Goal: Task Accomplishment & Management: Manage account settings

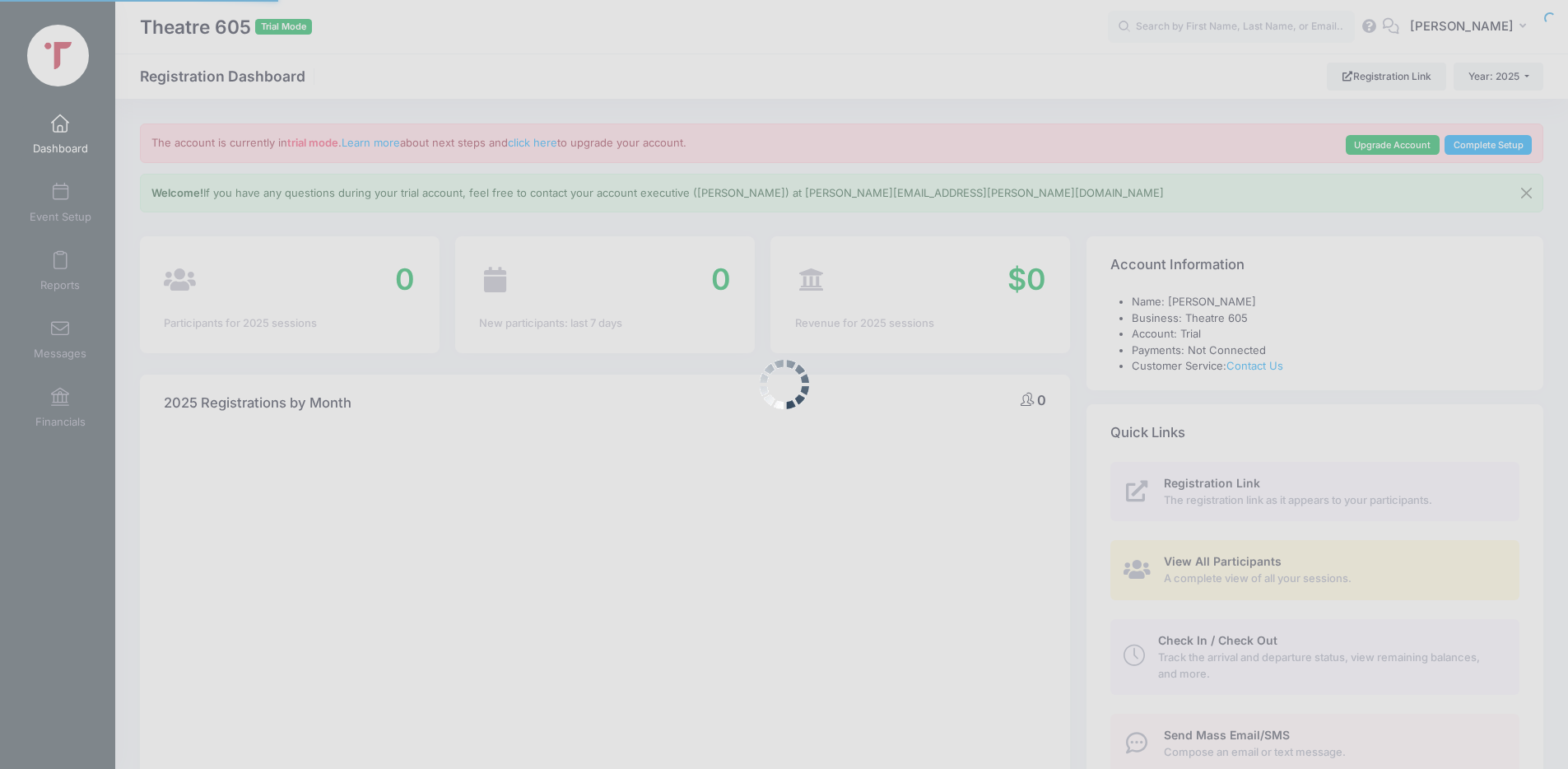
select select
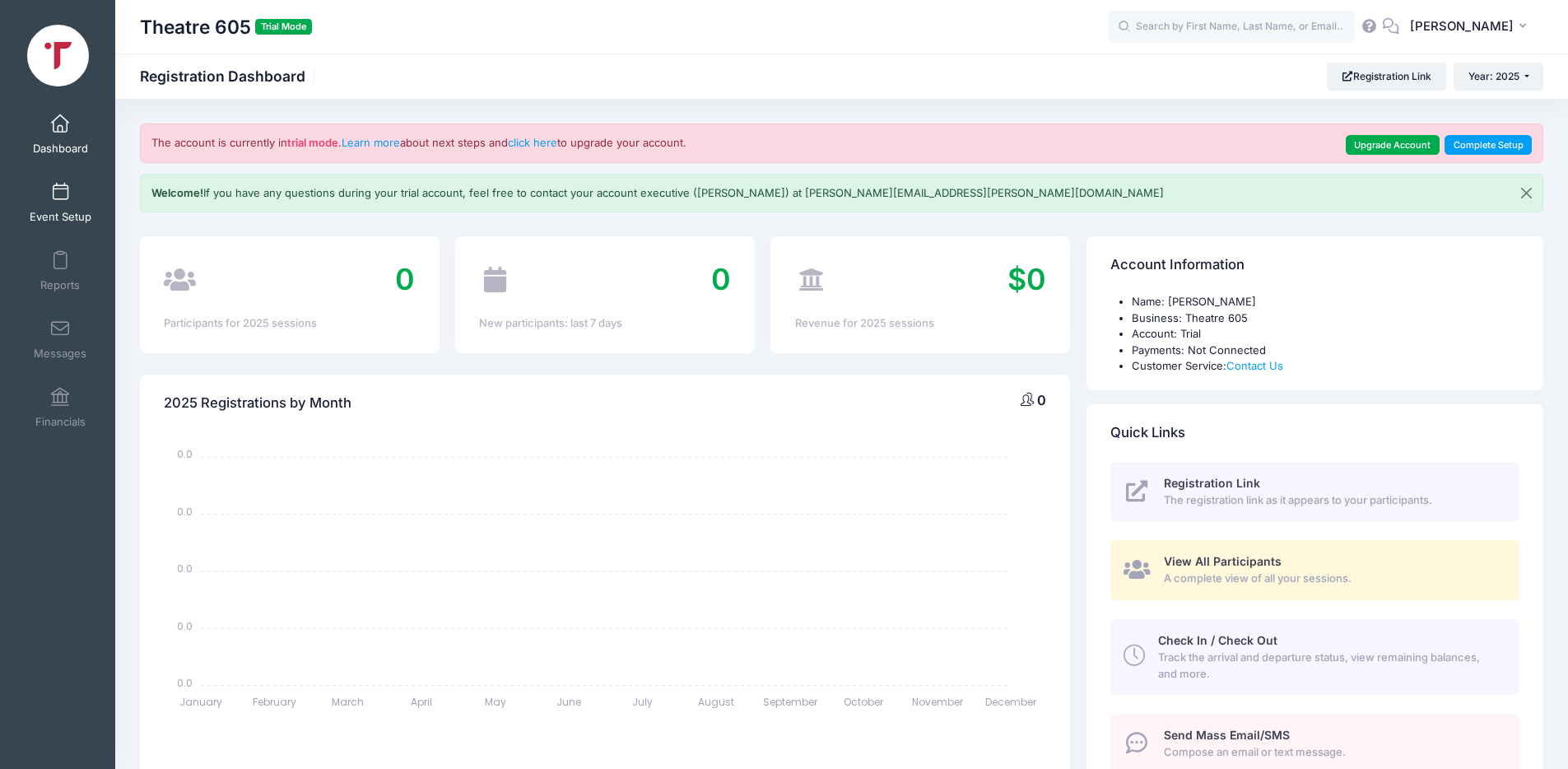
click at [61, 195] on span at bounding box center [61, 193] width 0 height 18
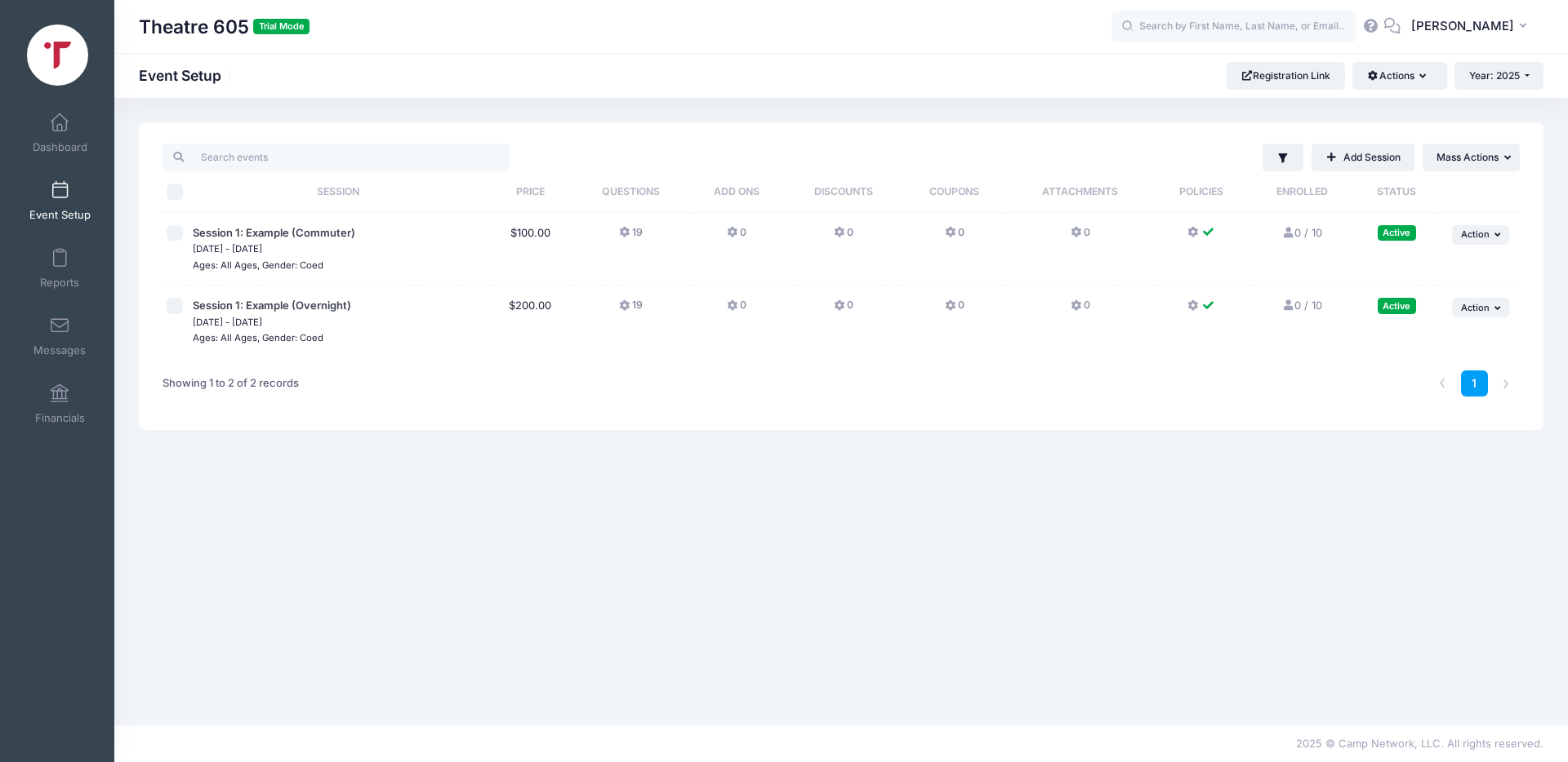
click at [1195, 232] on icon at bounding box center [1193, 232] width 13 height 0
click at [1077, 232] on icon at bounding box center [1077, 232] width 13 height 0
click at [1496, 230] on icon "button" at bounding box center [1499, 234] width 10 height 9
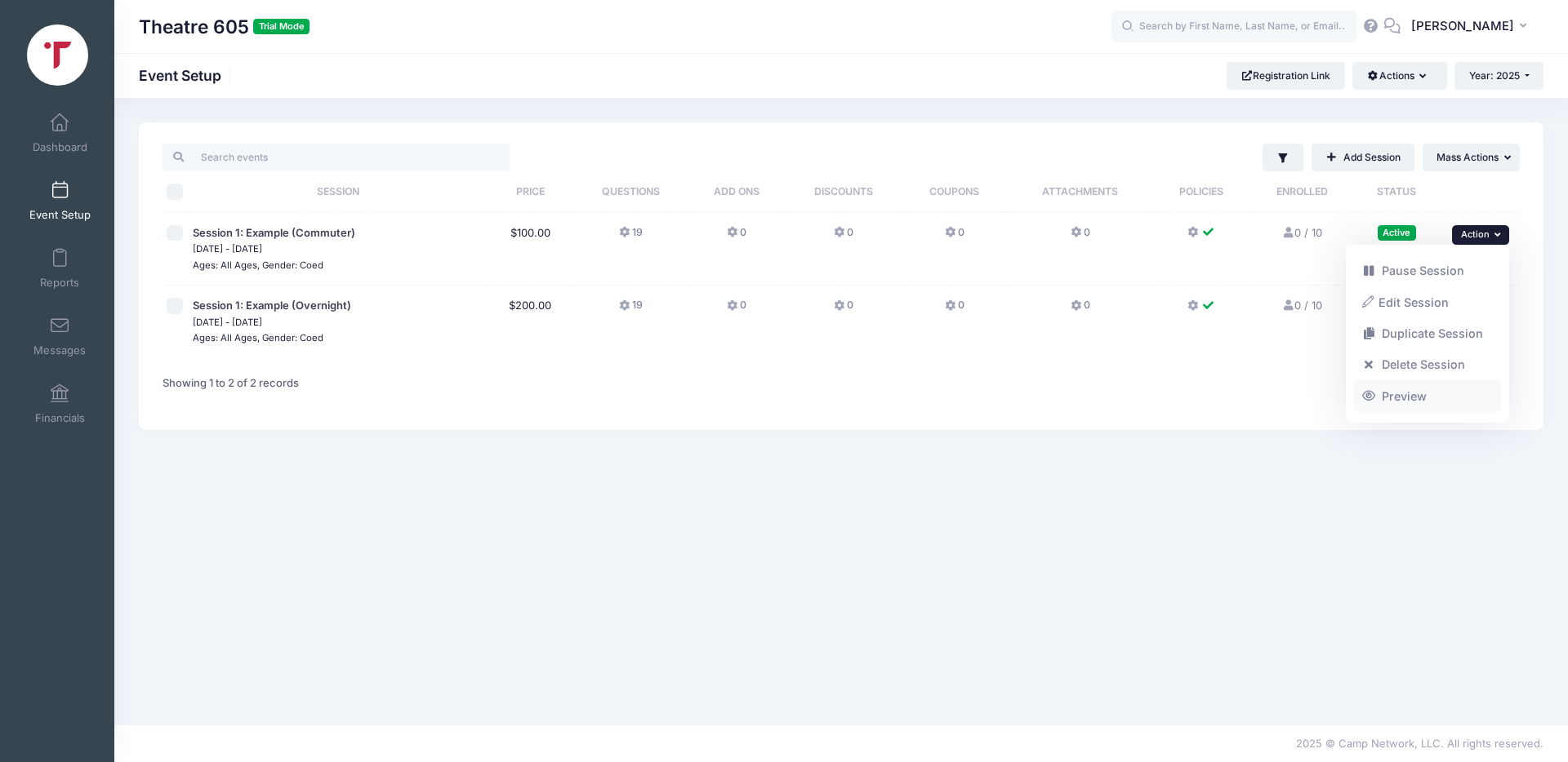
click at [1377, 399] on link "Preview" at bounding box center [1427, 396] width 148 height 32
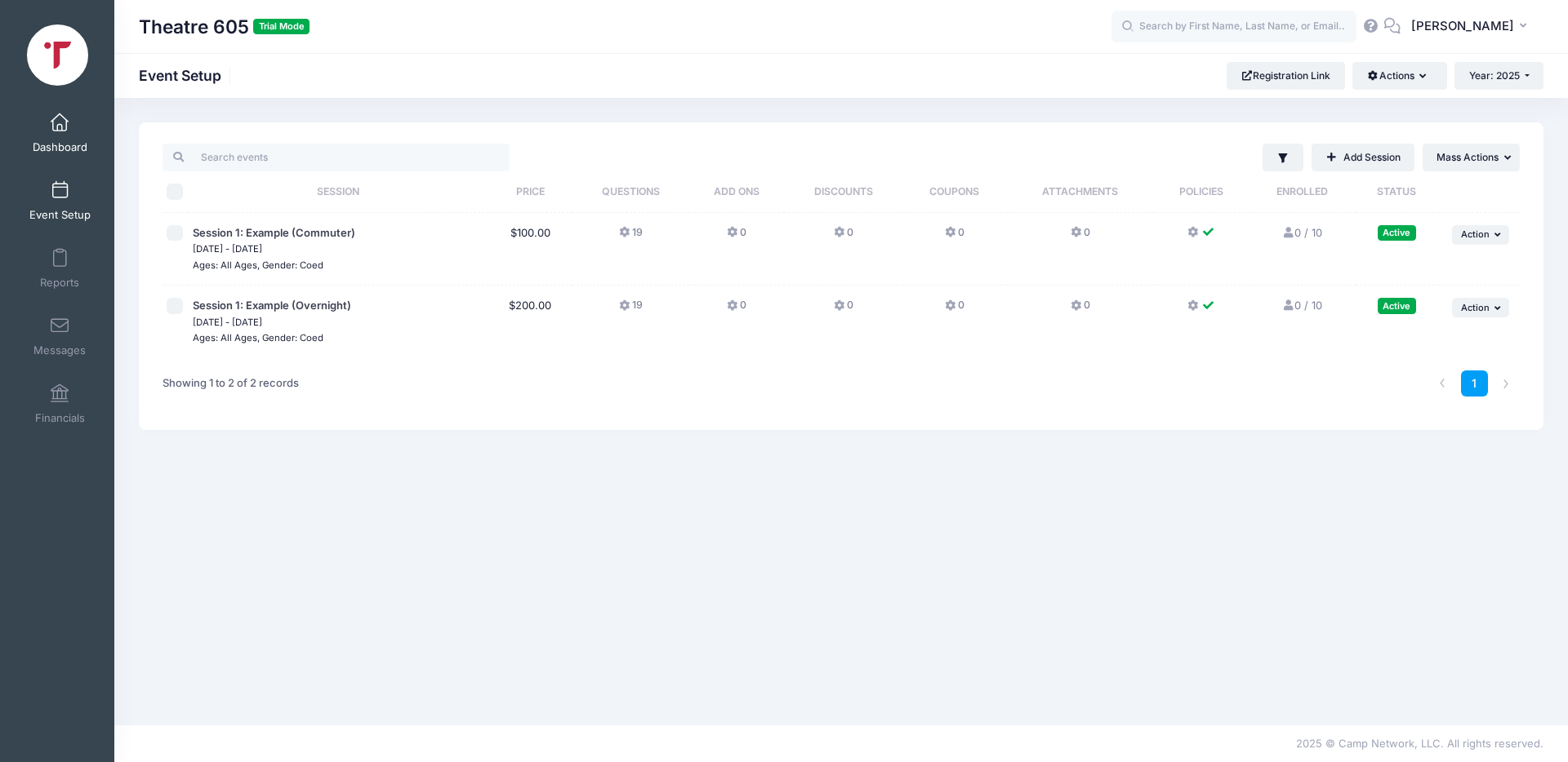
click at [60, 127] on span at bounding box center [60, 123] width 0 height 18
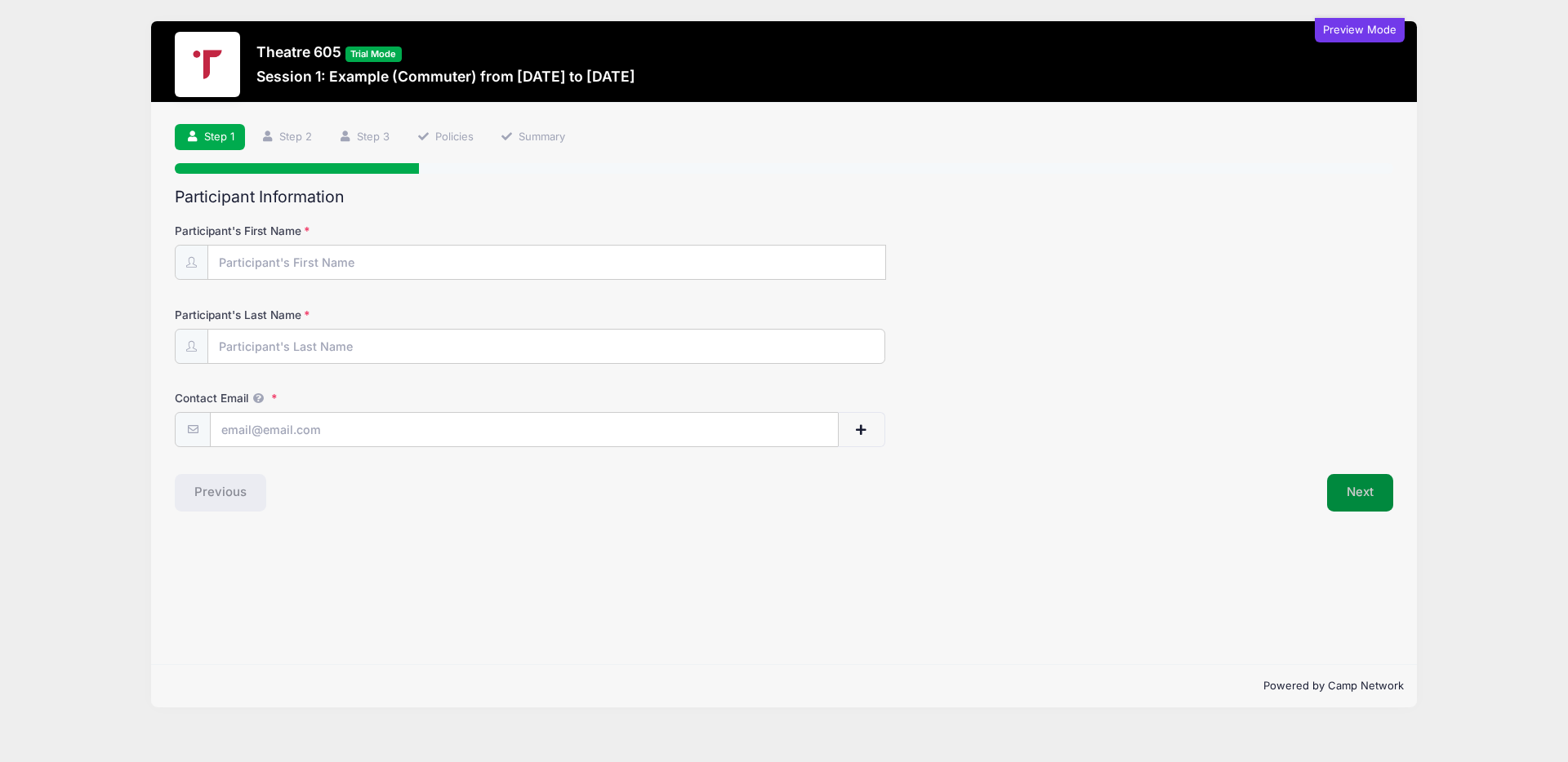
click at [1348, 499] on button "Next" at bounding box center [1359, 493] width 66 height 37
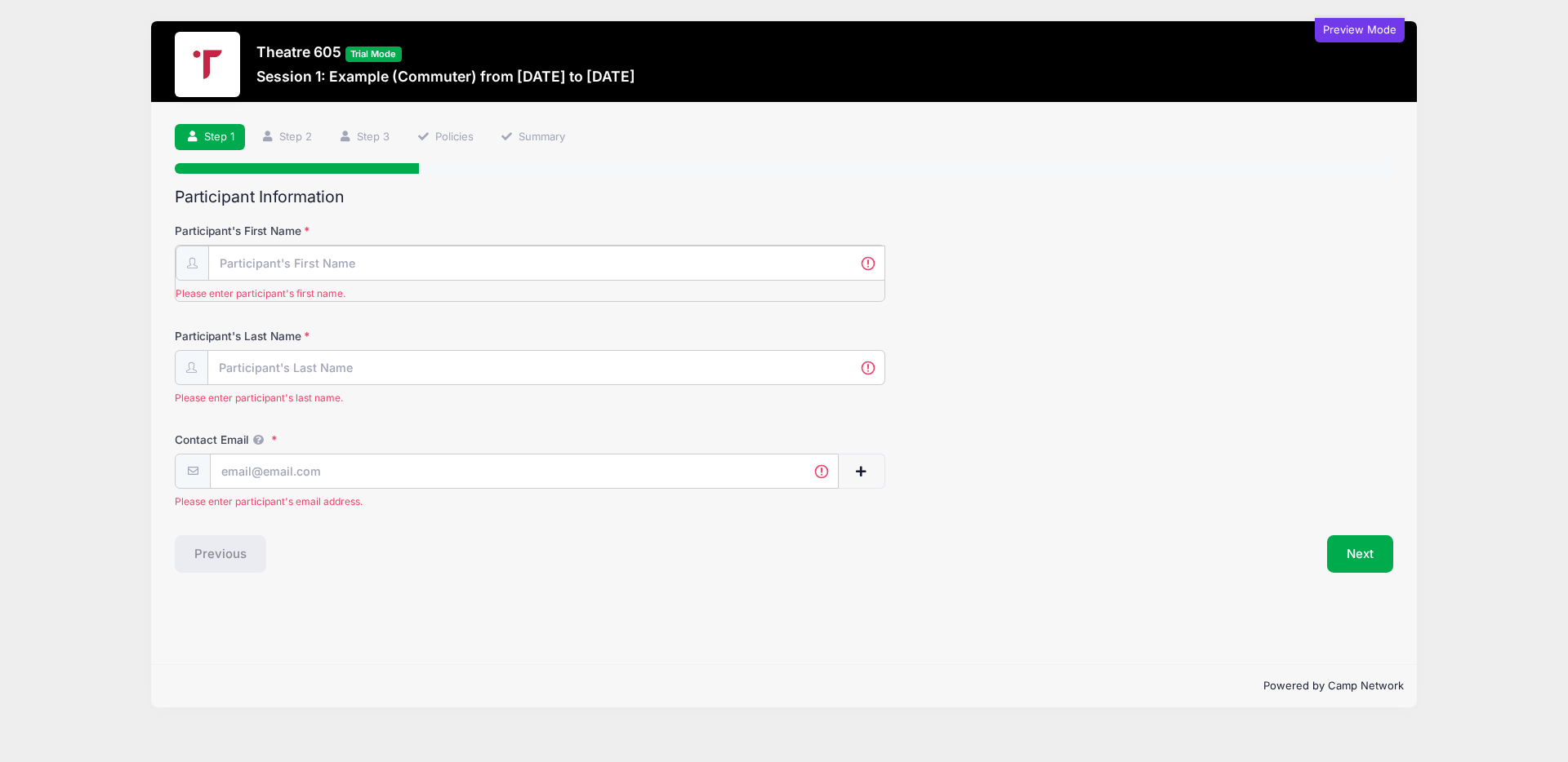
click at [332, 270] on input "Participant's First Name" at bounding box center [546, 264] width 677 height 35
type input "DEBRA"
type input "WORKMAN"
type input "DEBRAKERNWORKMAN@GMAIL.COM"
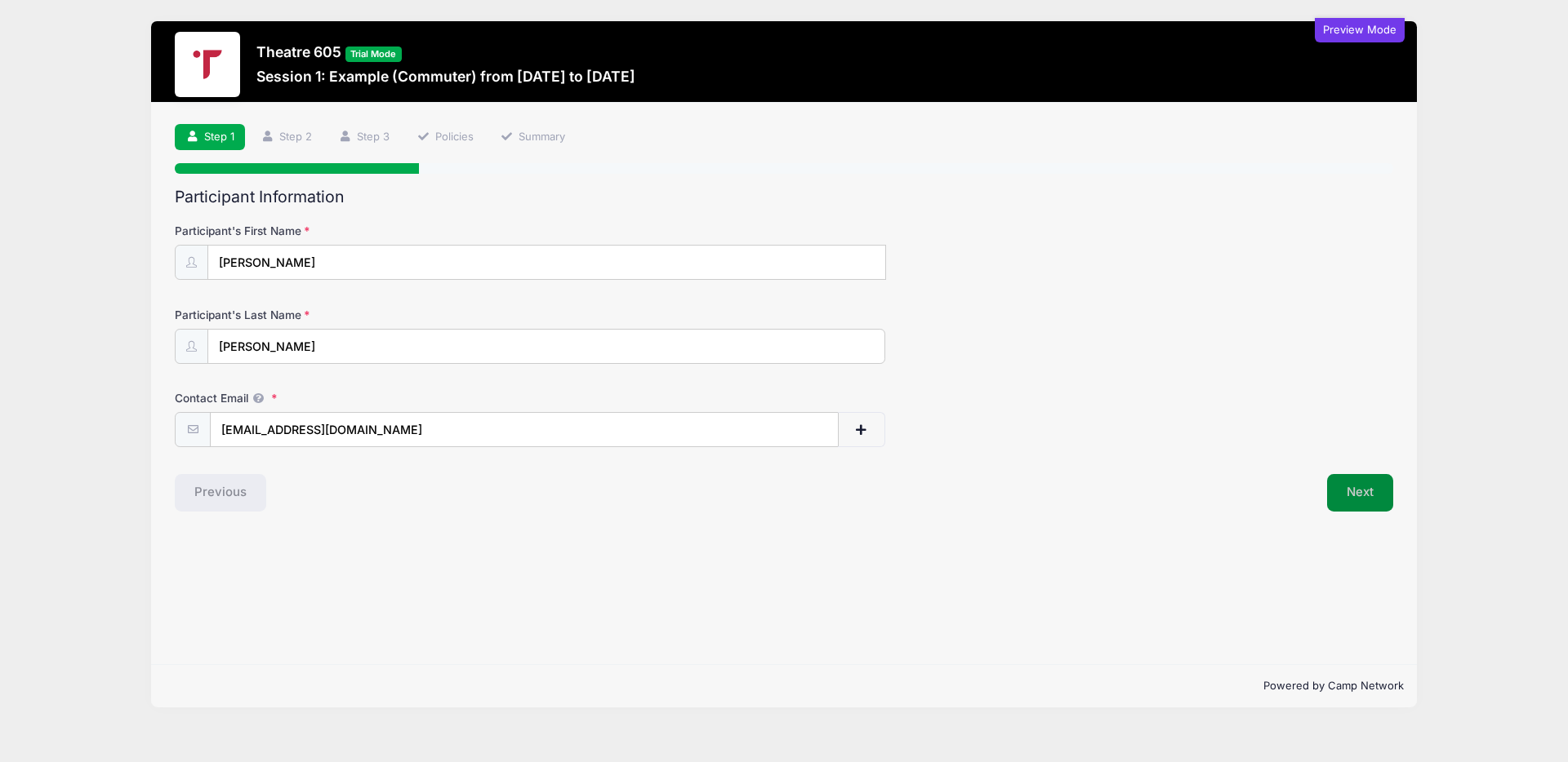
click at [1349, 500] on button "Next" at bounding box center [1359, 493] width 66 height 37
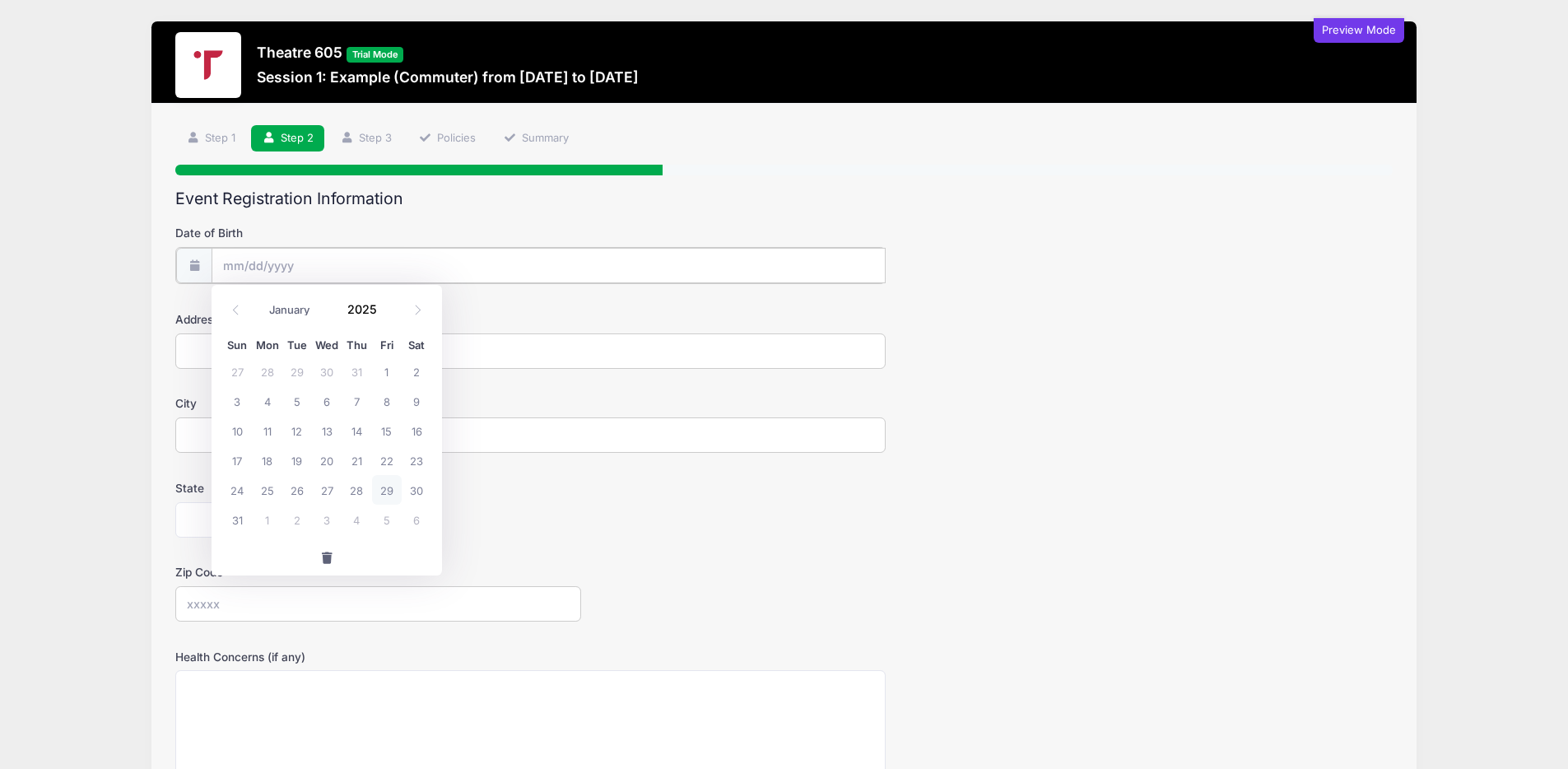
click at [311, 266] on input "Date of Birth" at bounding box center [548, 266] width 674 height 36
type input "1700 E 6th Street"
type input "Sioux Falls"
select select "SD"
type input "57103"
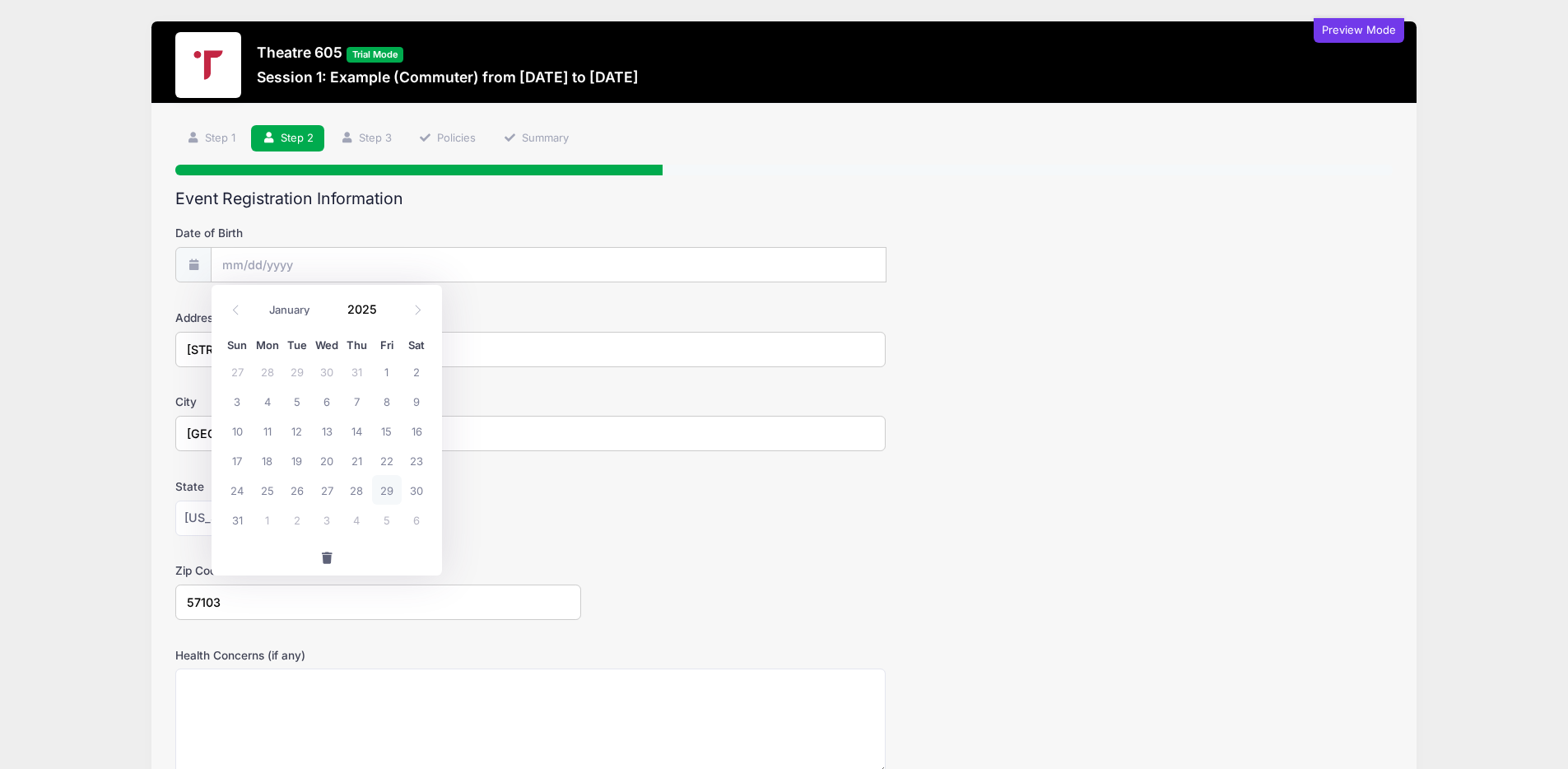
click at [381, 499] on span "29" at bounding box center [387, 490] width 30 height 30
type input "08/29/2025"
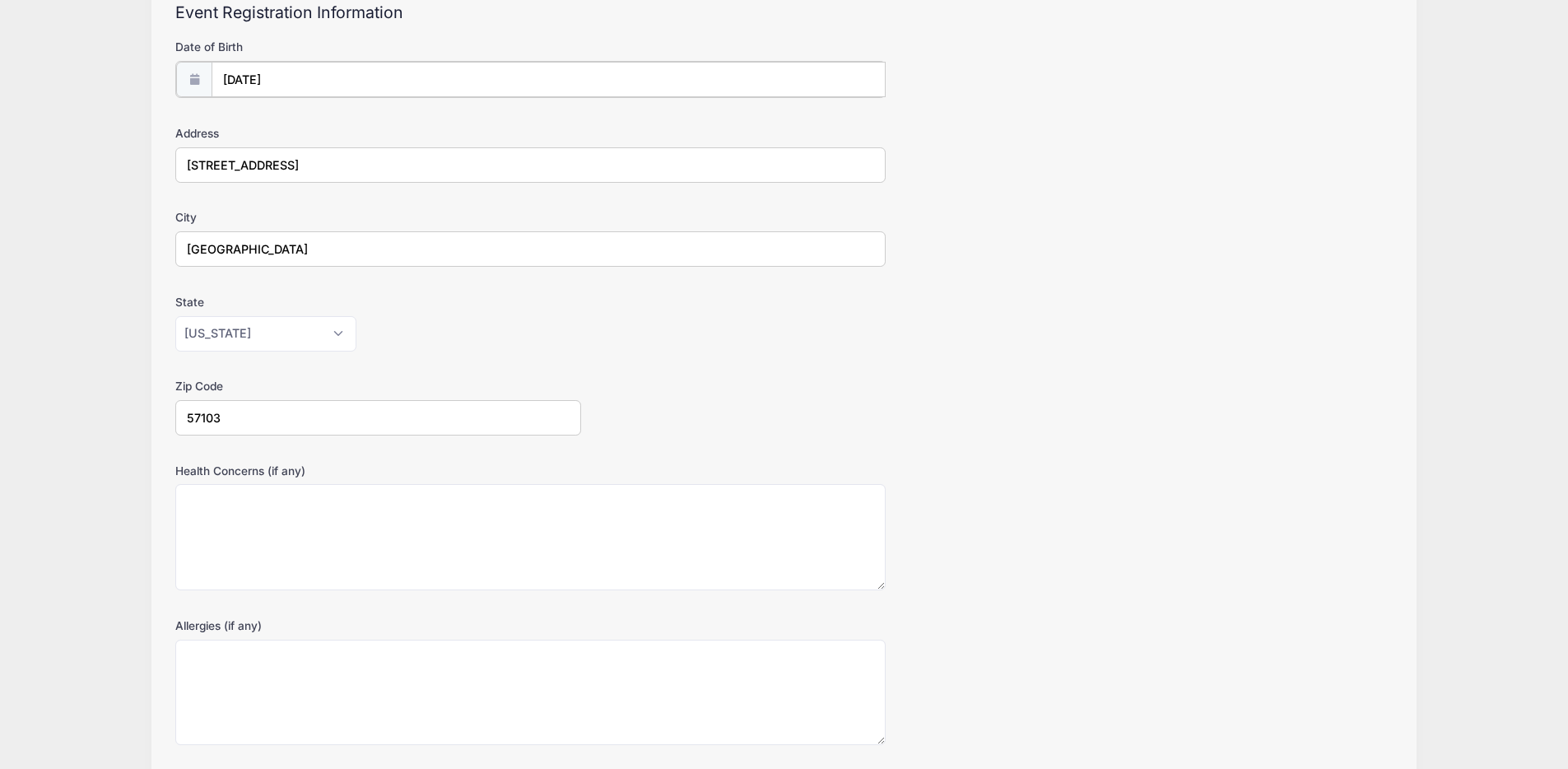
scroll to position [271, 0]
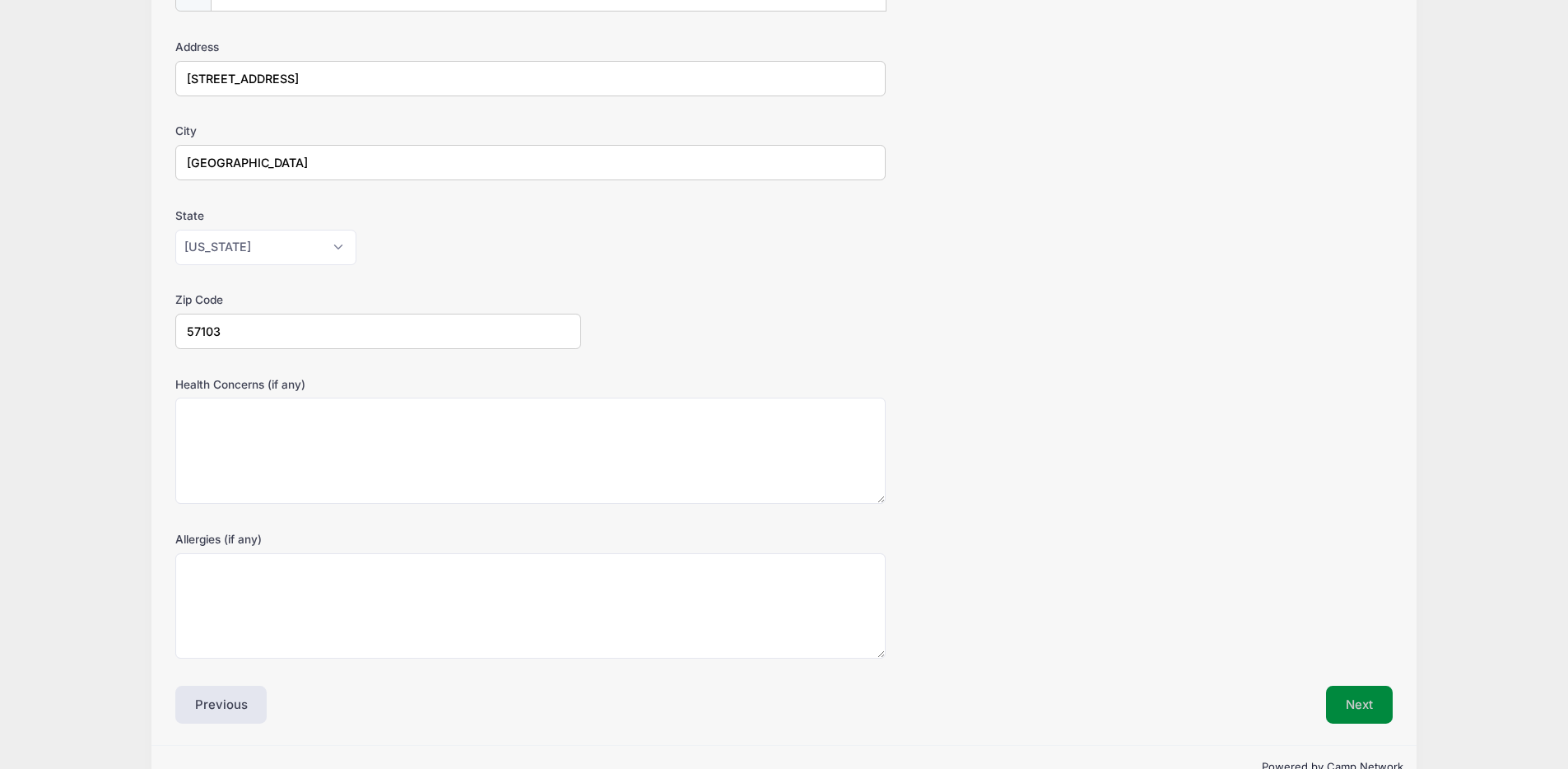
click at [1354, 691] on button "Next" at bounding box center [1358, 705] width 67 height 38
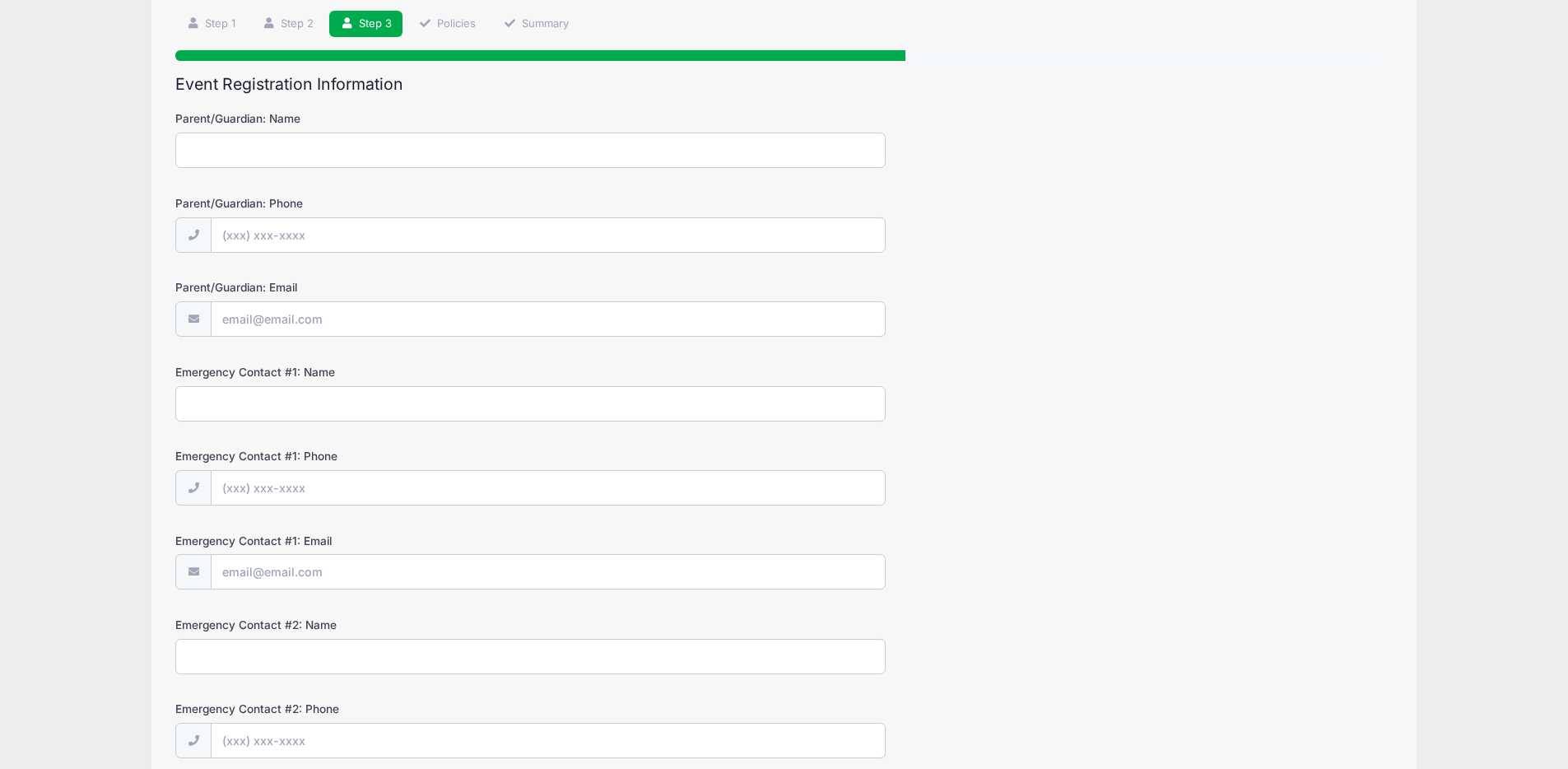
scroll to position [0, 0]
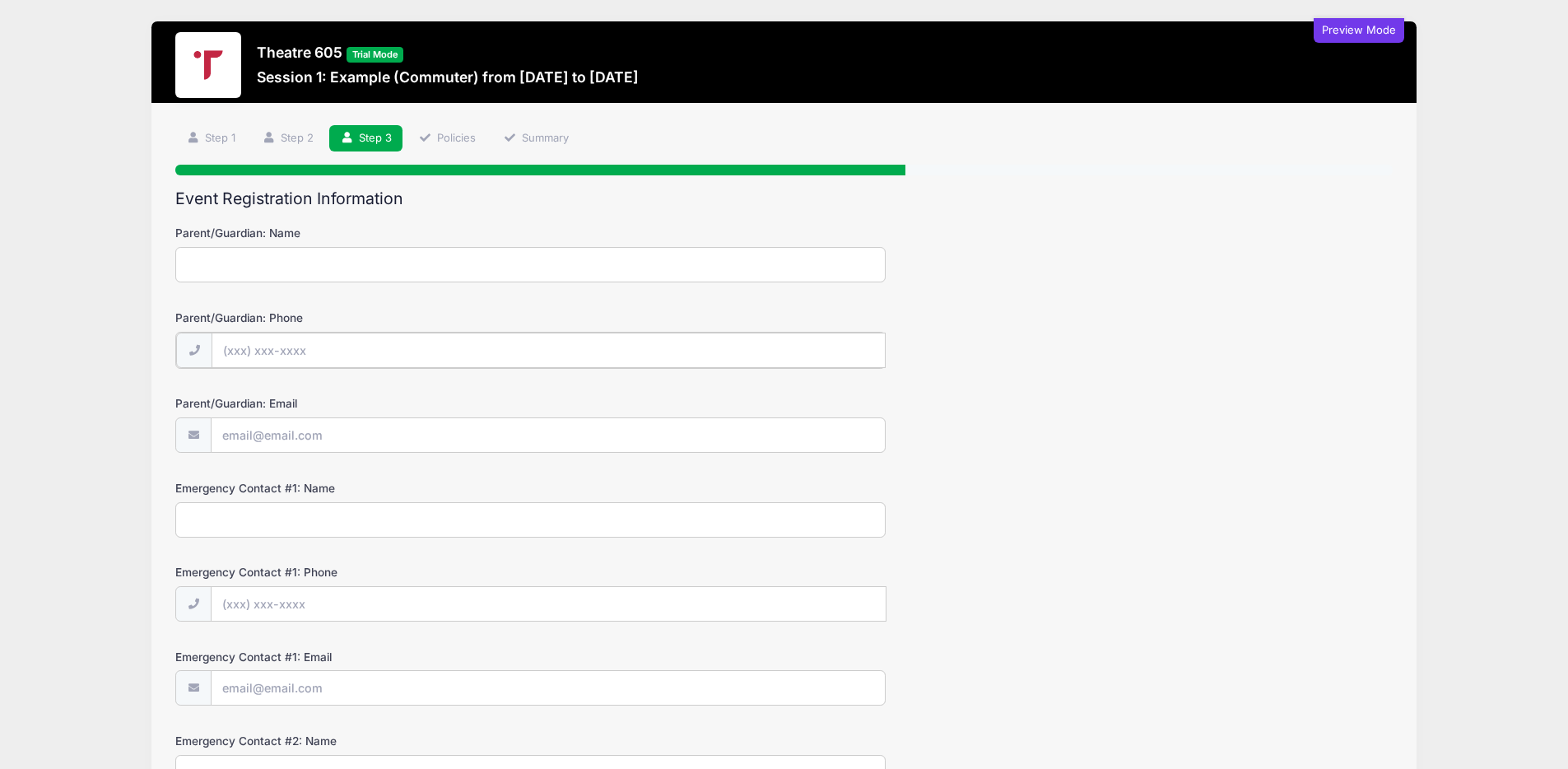
click at [340, 345] on input "Parent/Guardian: Phone" at bounding box center [548, 351] width 674 height 36
type input "(605) 670-2505"
type input "DEBRAKERNWORKMAN@GMAIL.COM"
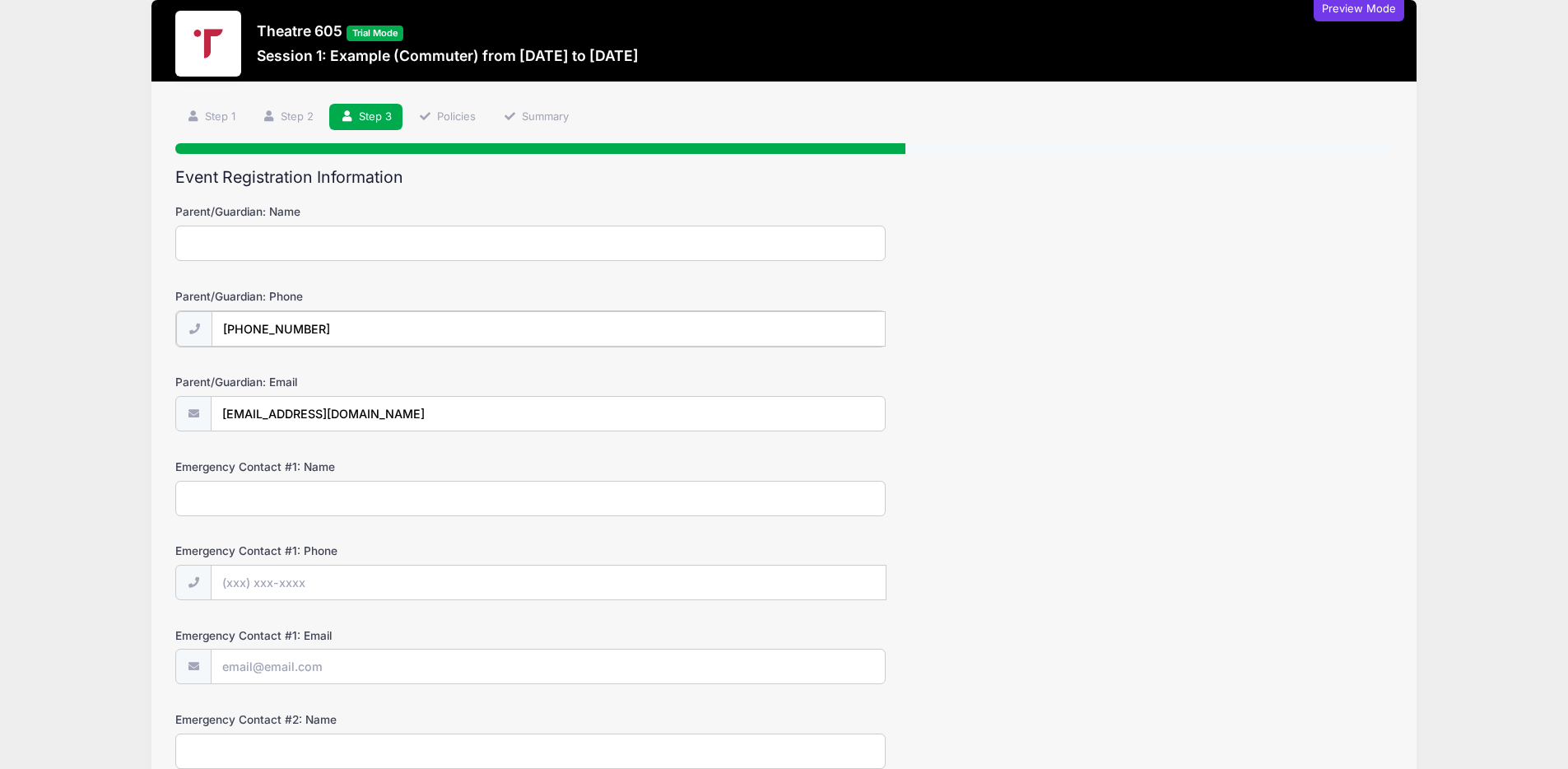
scroll to position [68, 0]
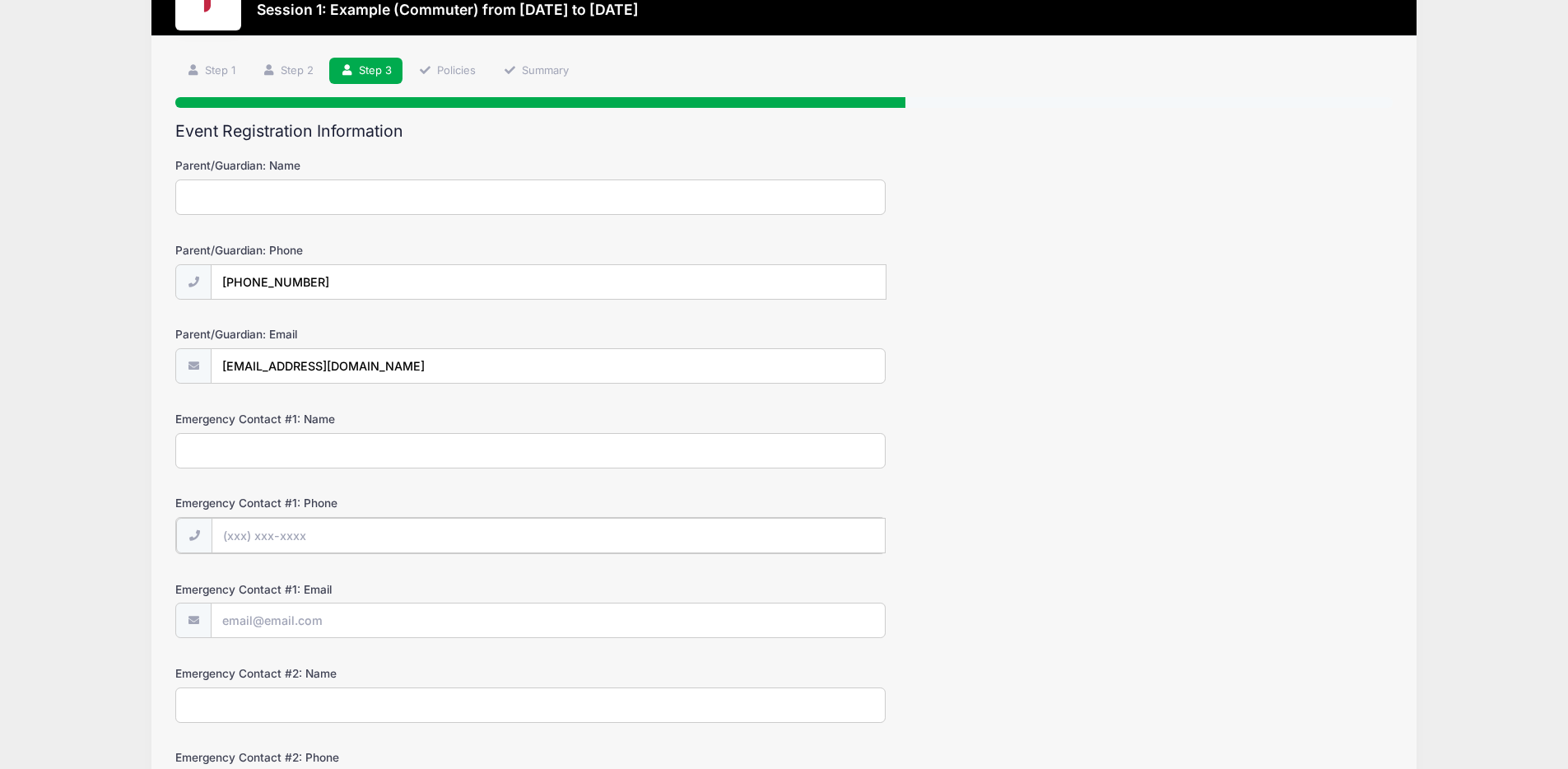
click at [479, 524] on input "Emergency Contact #1: Phone" at bounding box center [548, 536] width 674 height 36
type input "(605) 670-2505"
type input "DEBRAKERNWORKMAN@GMAIL.COM"
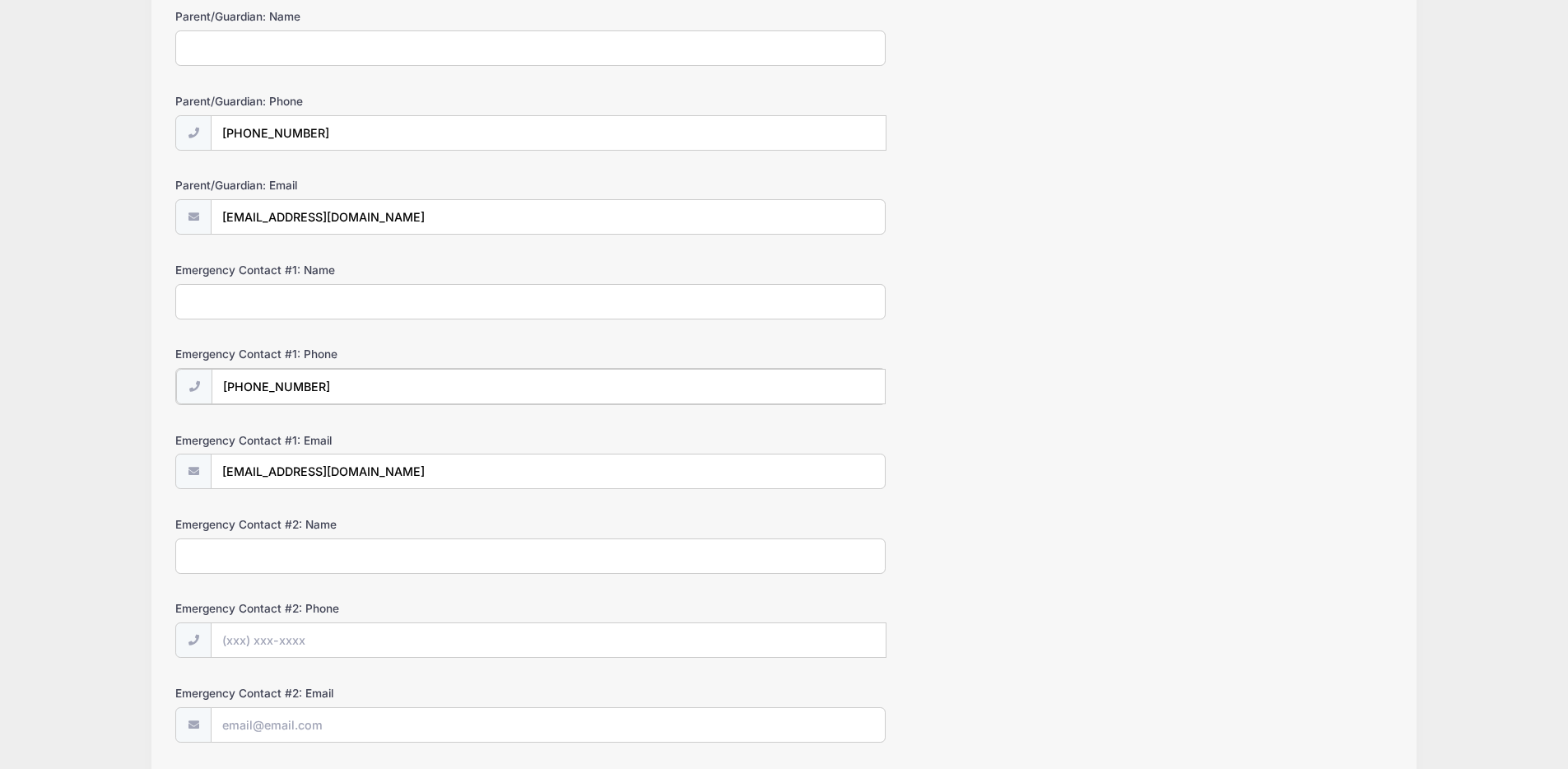
scroll to position [341, 0]
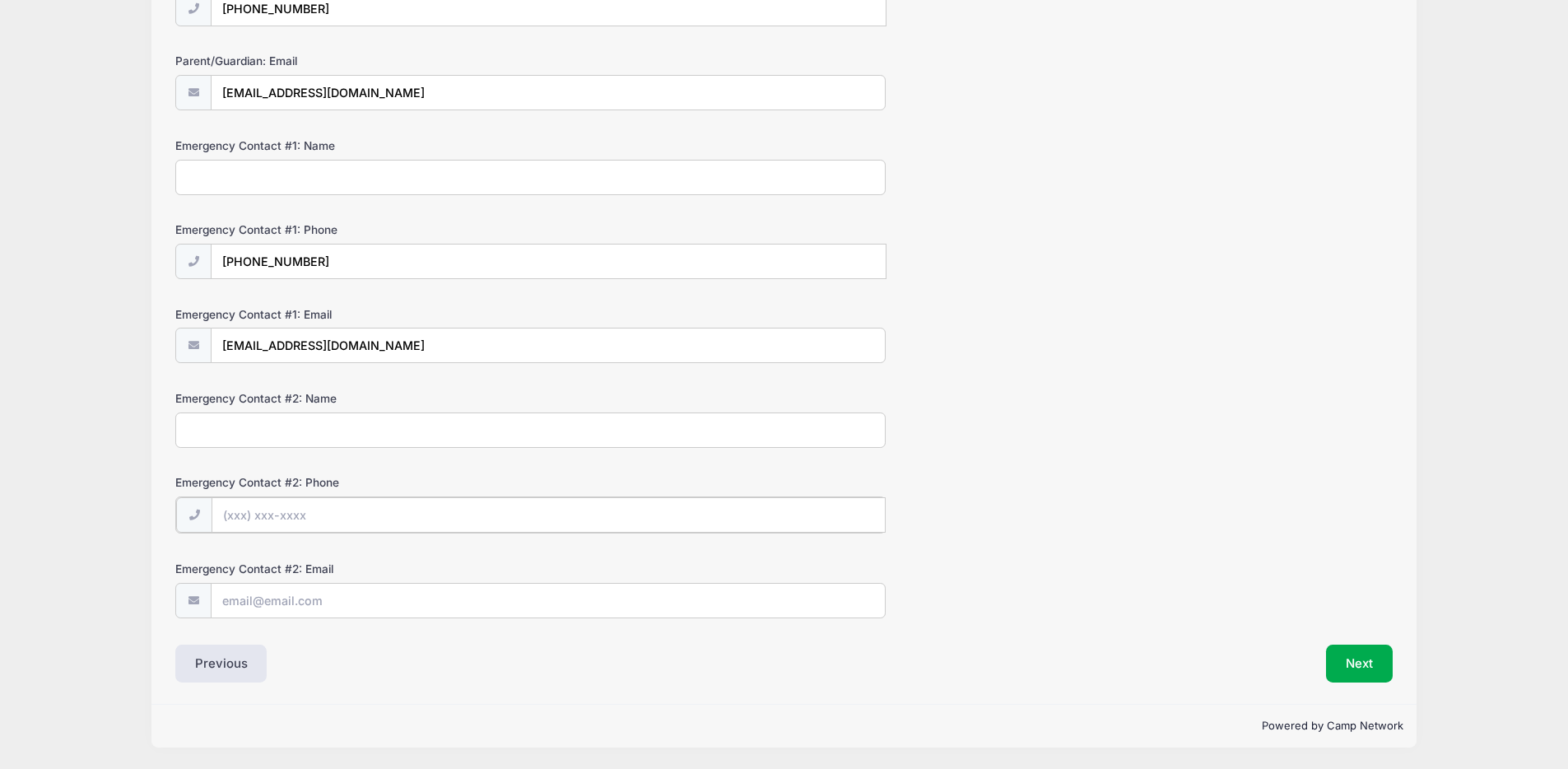
click at [499, 508] on input "Emergency Contact #2: Phone" at bounding box center [548, 516] width 674 height 36
type input "(605) 670-2505"
type input "DEBRAKERNWORKMAN@GMAIL.COM"
click at [1350, 666] on button "Next" at bounding box center [1358, 664] width 67 height 38
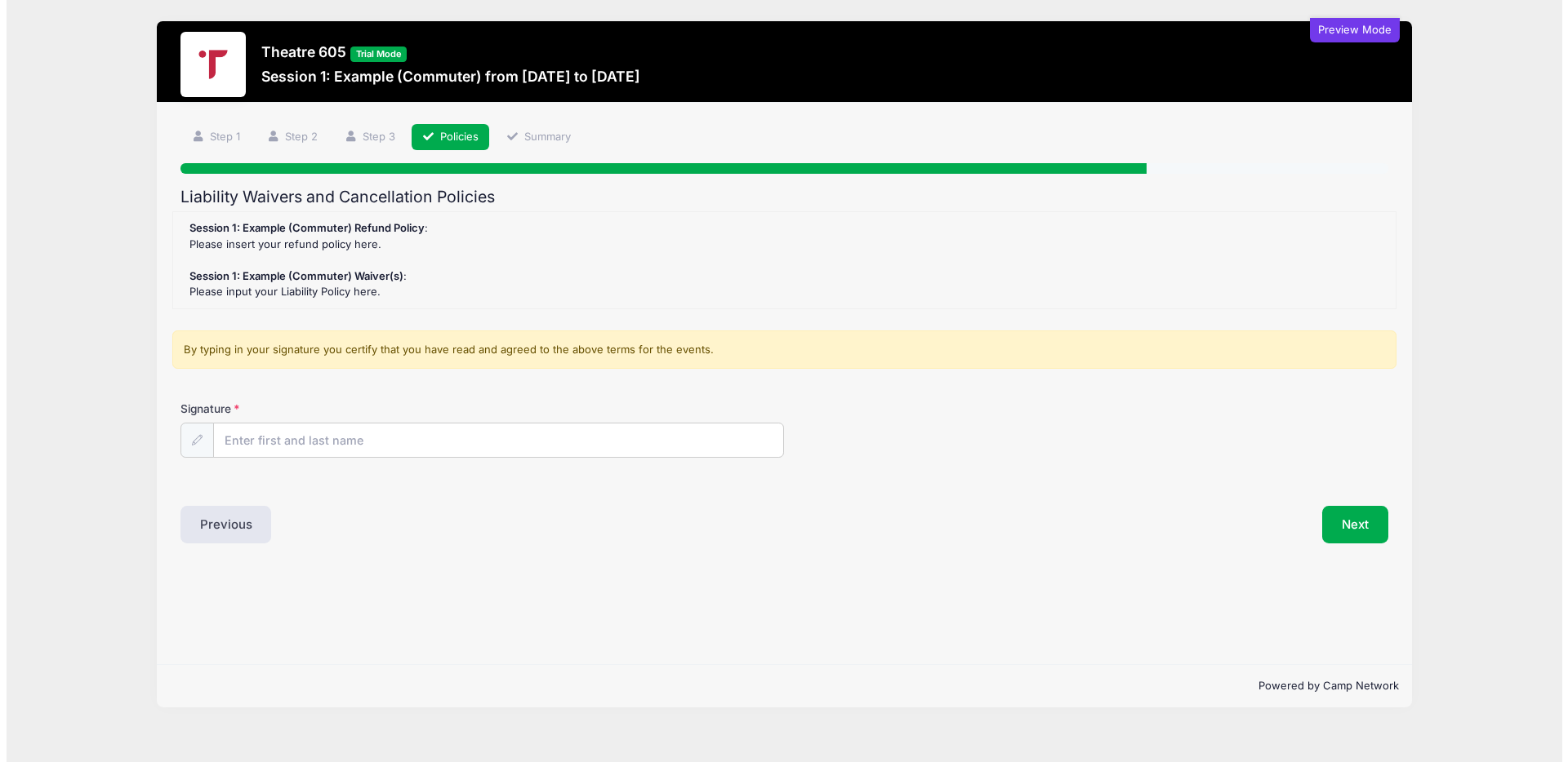
scroll to position [0, 0]
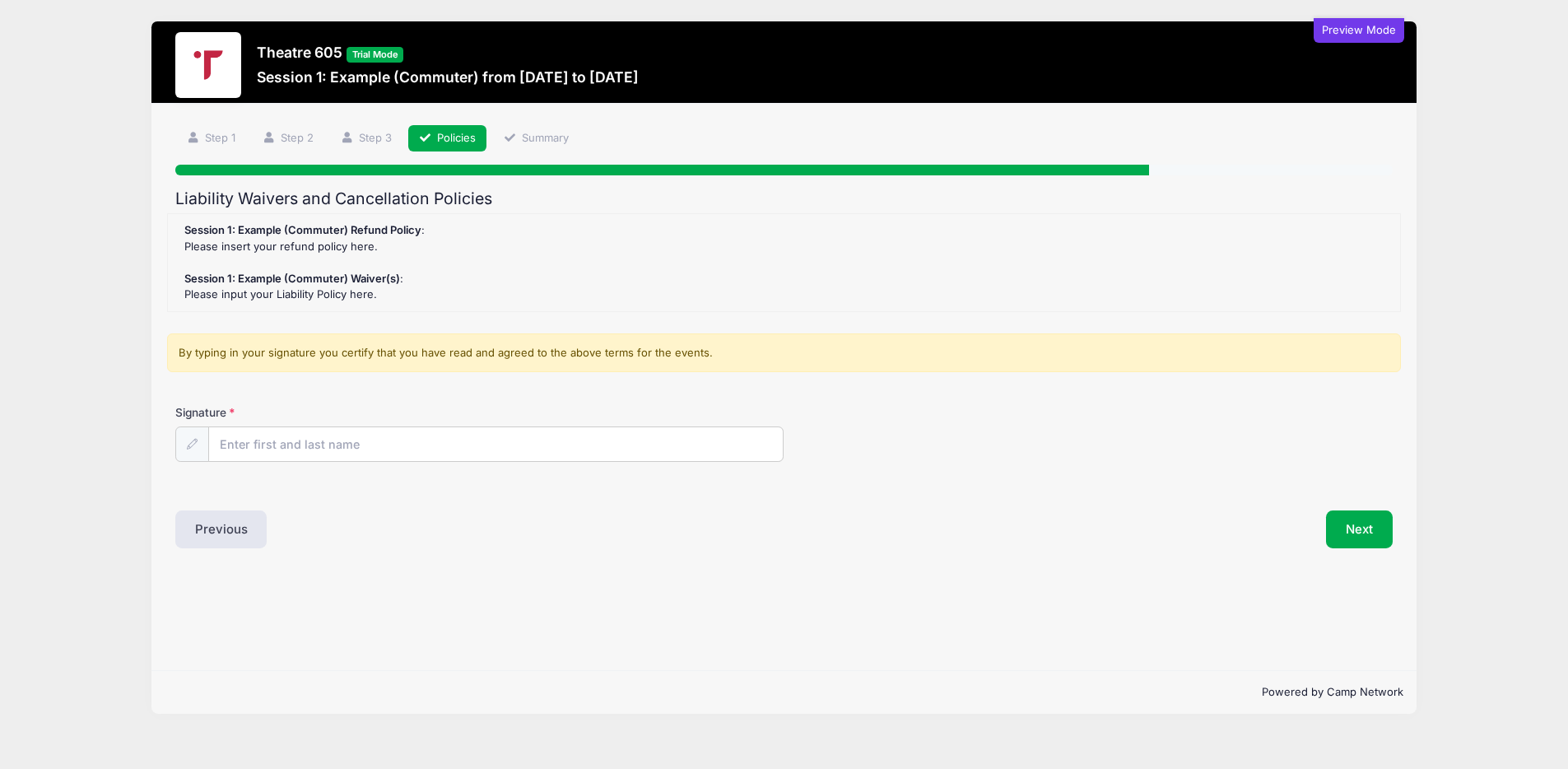
click at [253, 232] on strong "Session 1: Example (Commuter) Refund Policy" at bounding box center [303, 230] width 237 height 13
click at [223, 243] on div "Session 1: Example (Commuter) Refund Policy : Please insert your refund policy …" at bounding box center [784, 262] width 1215 height 80
click at [214, 291] on div "Session 1: Example (Commuter) Refund Policy : Please insert your refund policy …" at bounding box center [784, 262] width 1215 height 80
click at [243, 454] on input "Signature" at bounding box center [497, 445] width 575 height 36
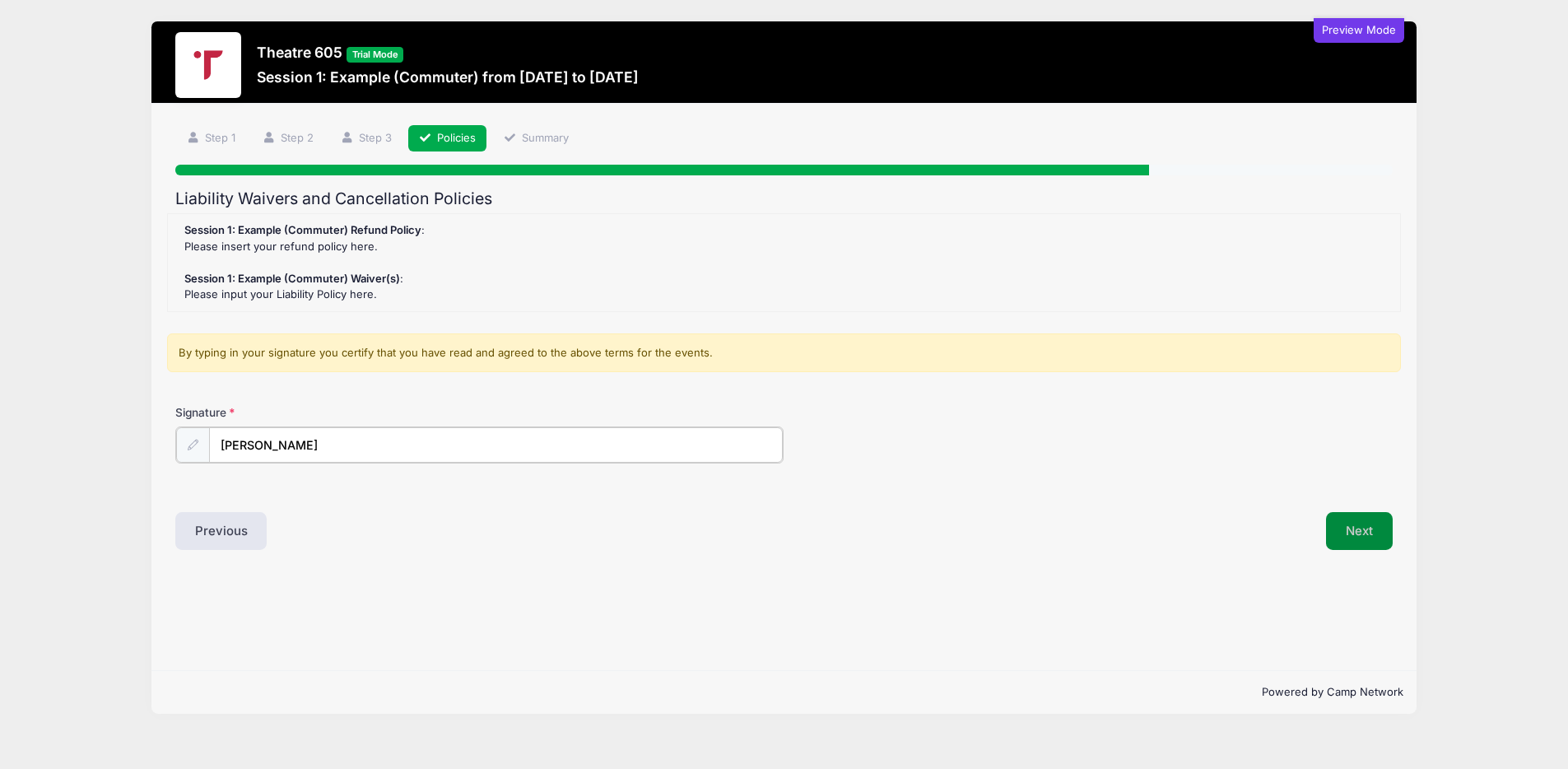
type input "Deb Workman"
click at [1376, 533] on button "Next" at bounding box center [1358, 530] width 67 height 38
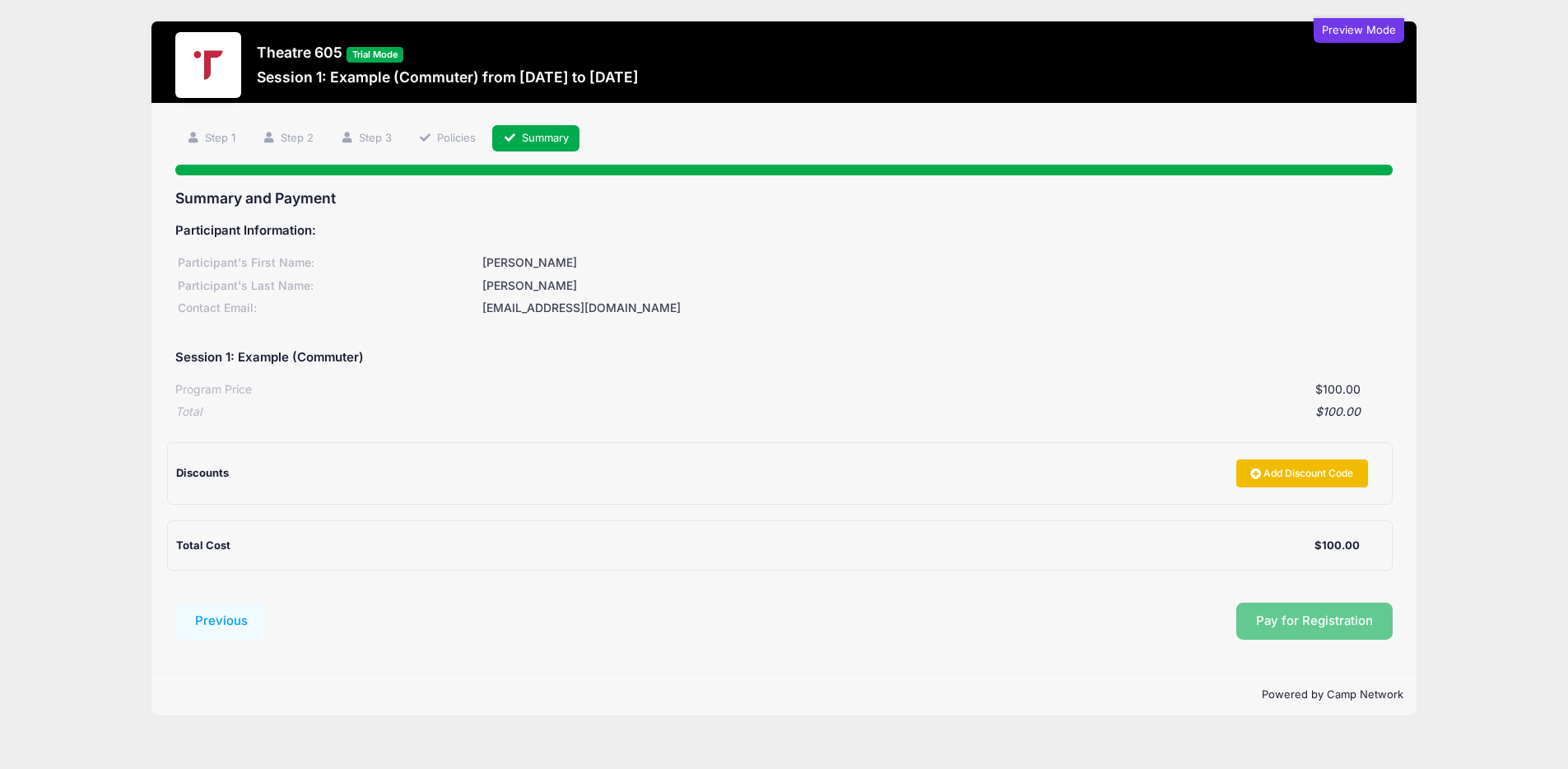
click at [1331, 478] on link "Add Discount Code" at bounding box center [1302, 474] width 132 height 28
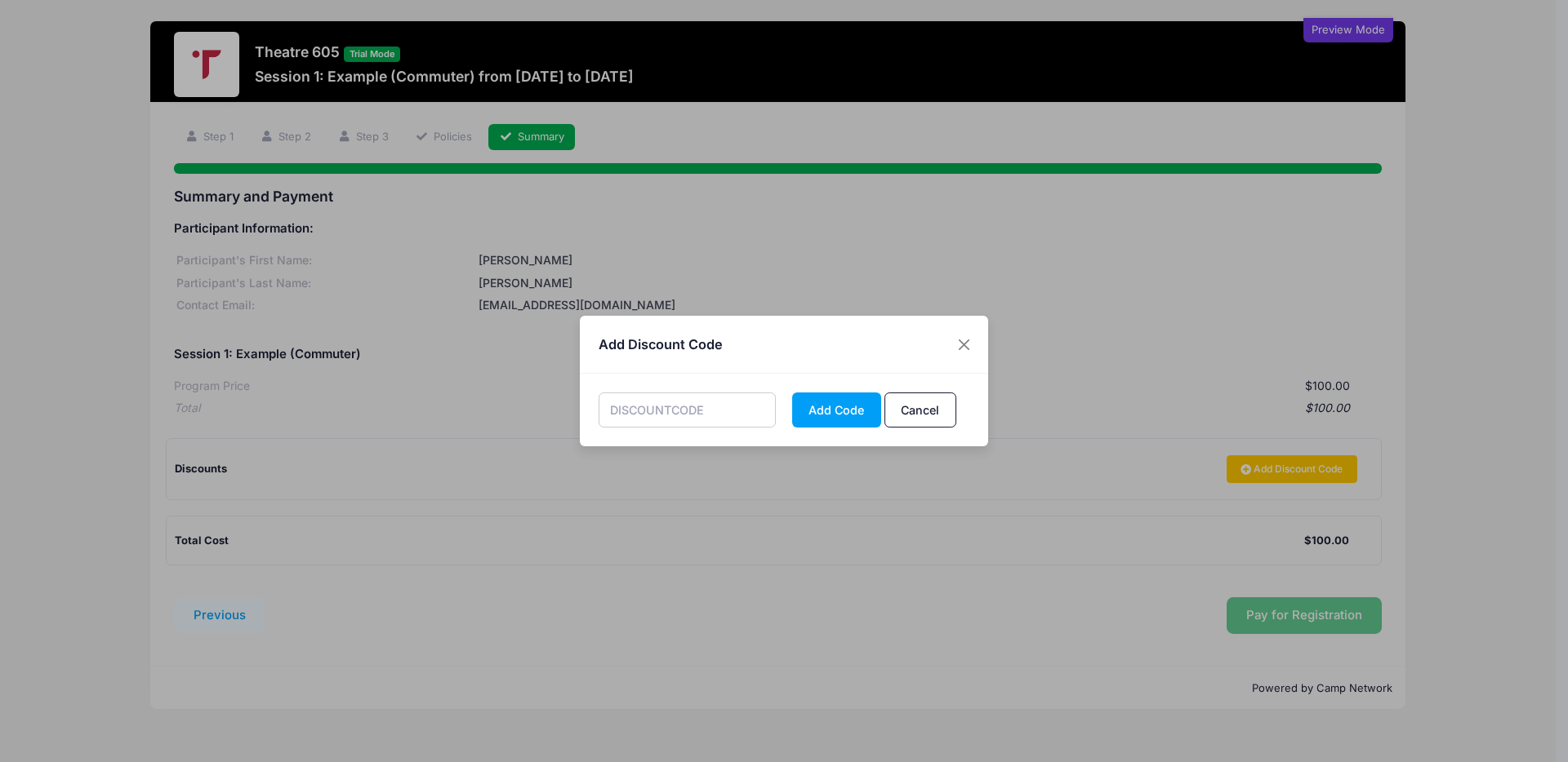
click at [638, 408] on input "text" at bounding box center [687, 411] width 178 height 35
type input "Early"
click at [831, 417] on button "Add Code" at bounding box center [836, 411] width 89 height 35
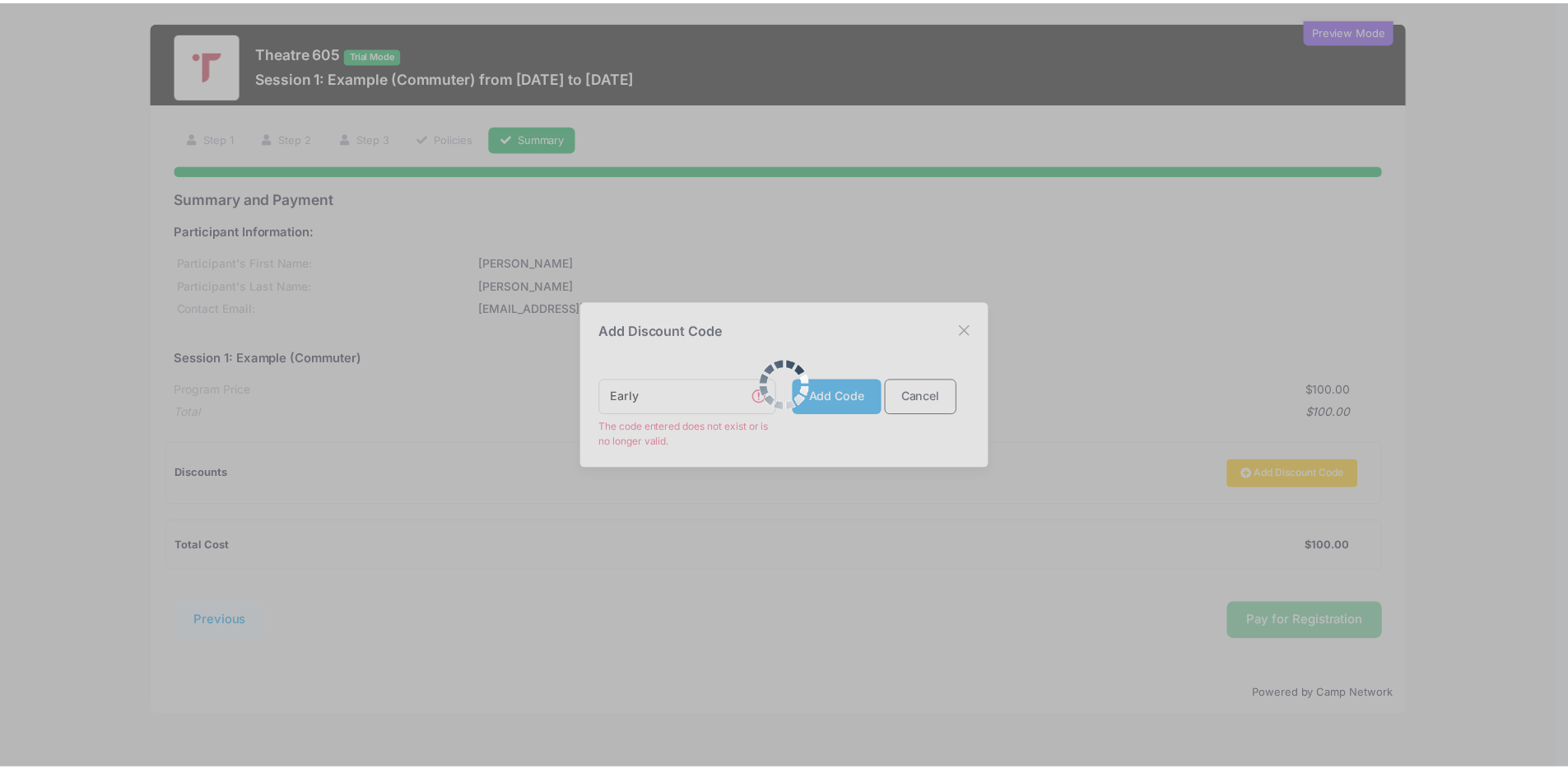
scroll to position [120, 0]
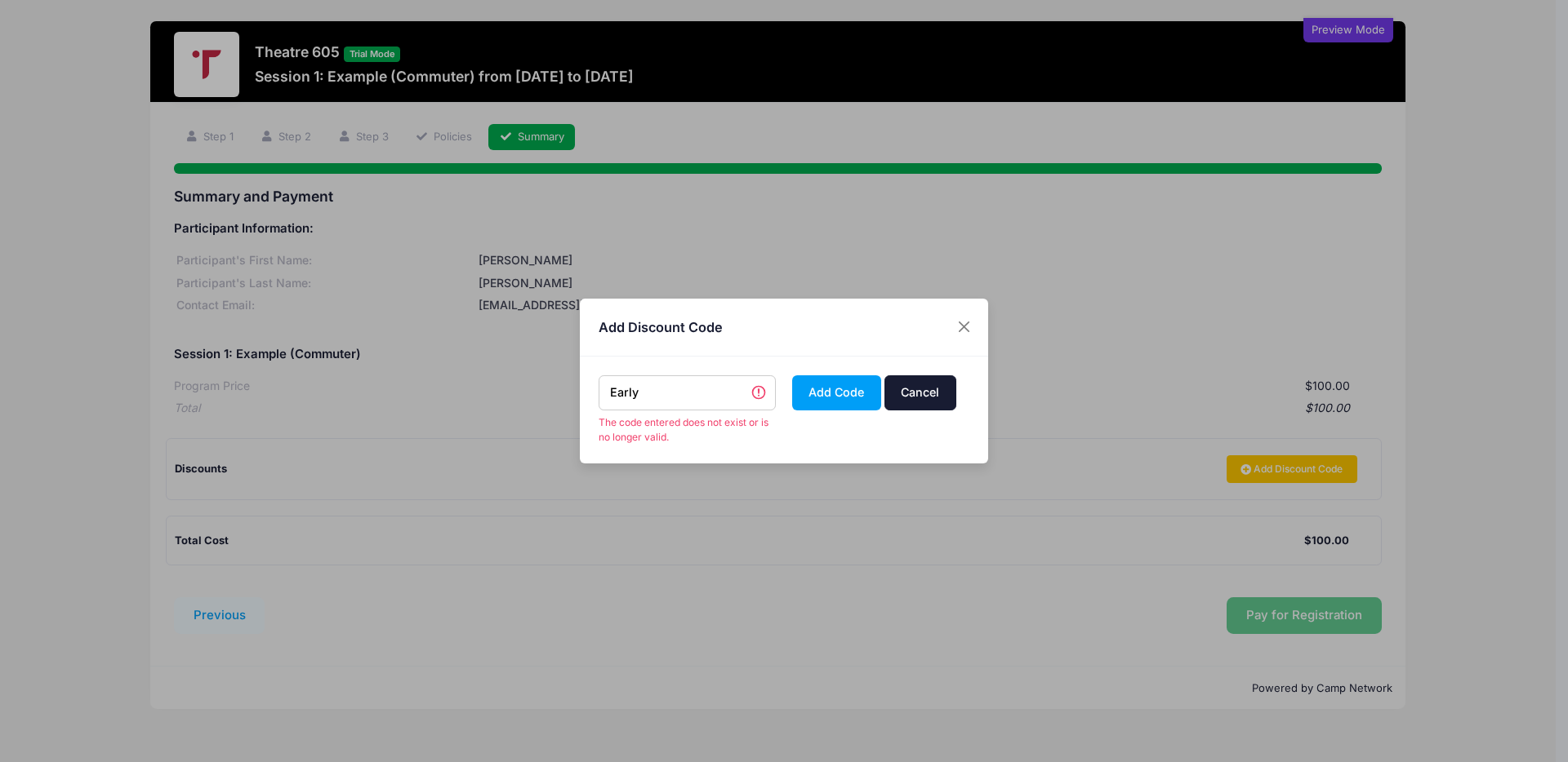
click at [901, 389] on button "Cancel" at bounding box center [920, 393] width 72 height 35
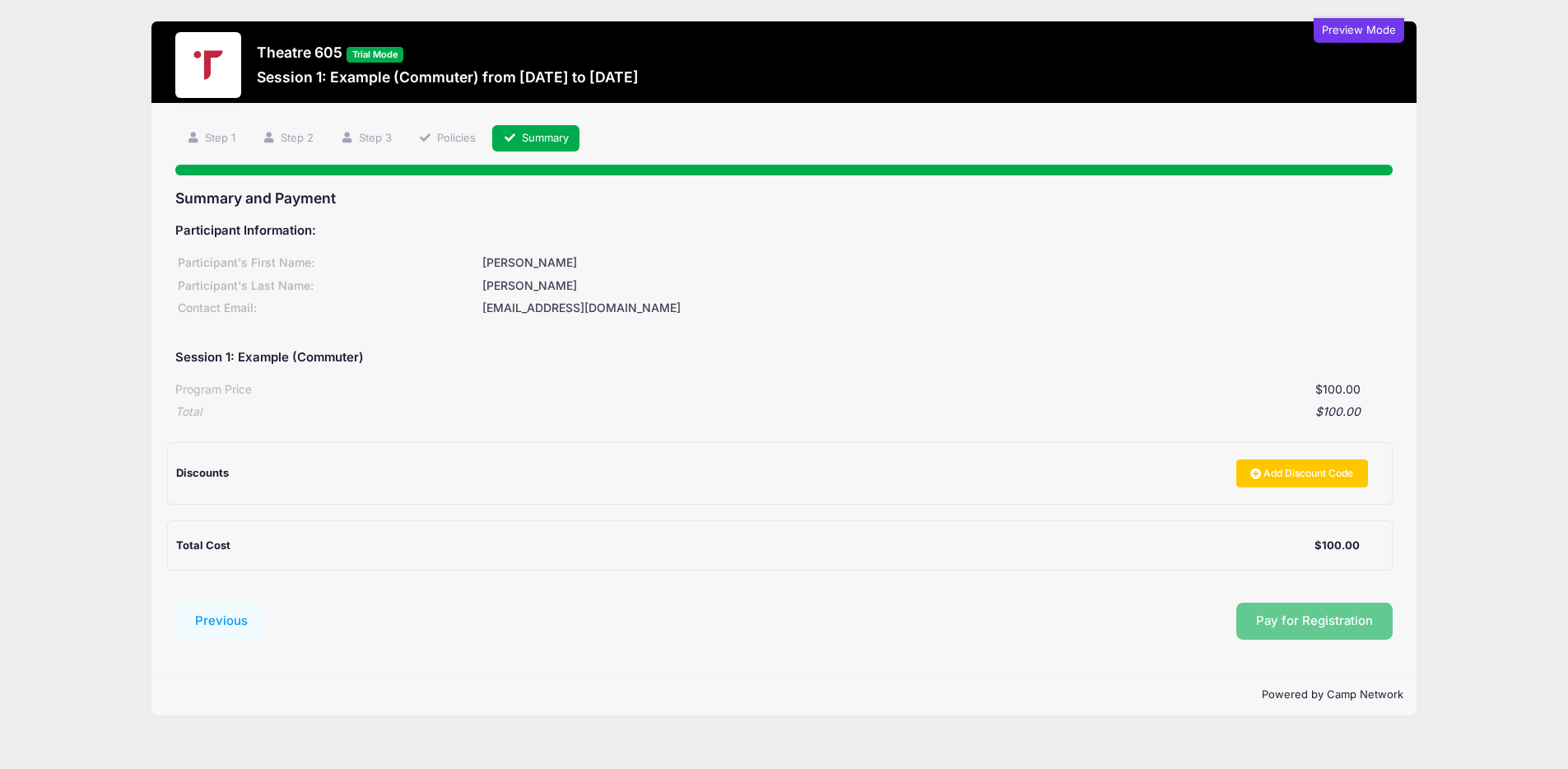
click at [1283, 603] on div "Pay for Registration" at bounding box center [834, 622] width 1118 height 38
click at [994, 603] on div "Pay for Registration" at bounding box center [834, 622] width 1118 height 38
click at [1349, 36] on div "Preview Mode" at bounding box center [1358, 30] width 90 height 25
click at [1350, 31] on div "Preview Mode" at bounding box center [1358, 30] width 90 height 25
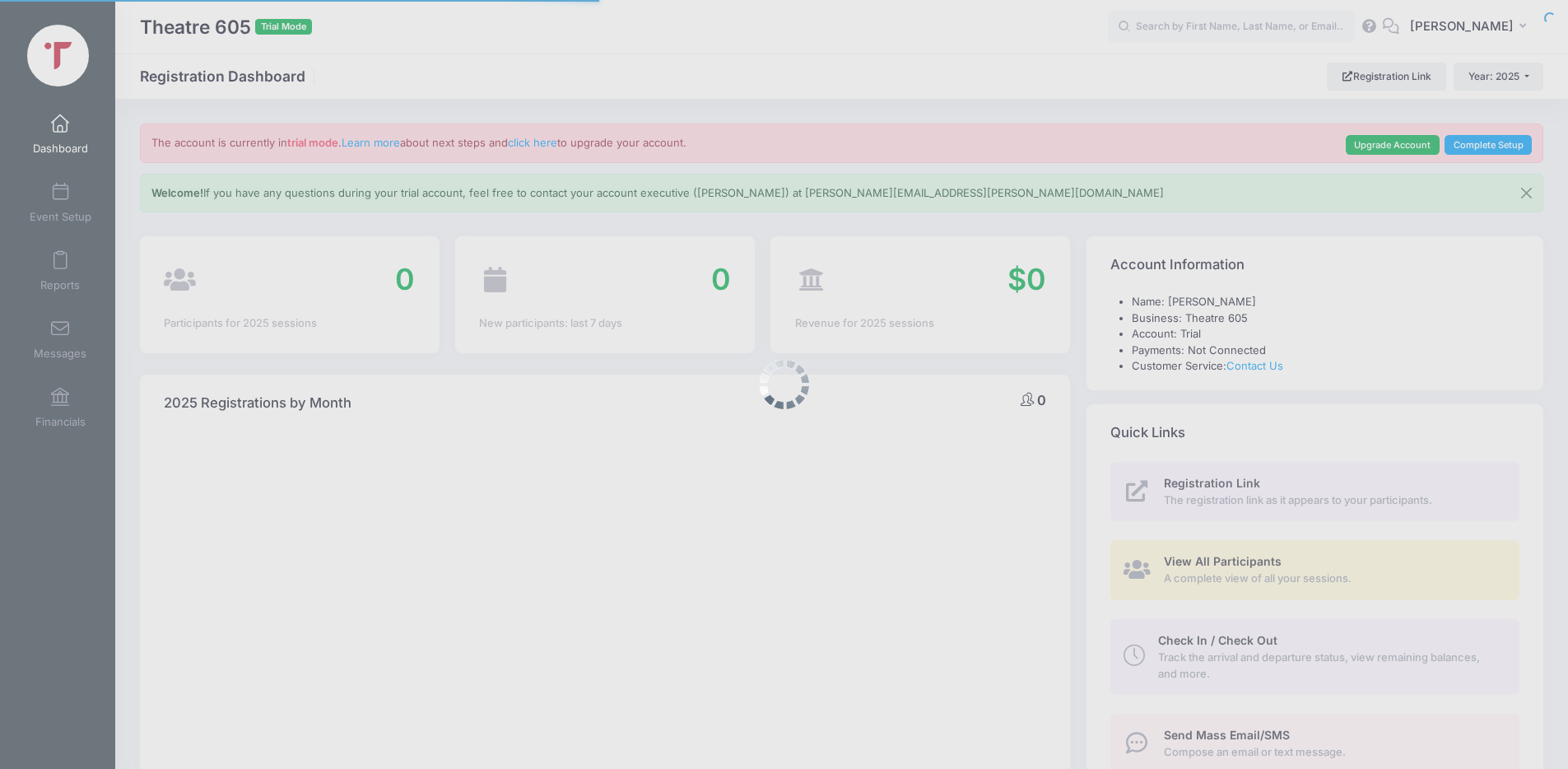
select select
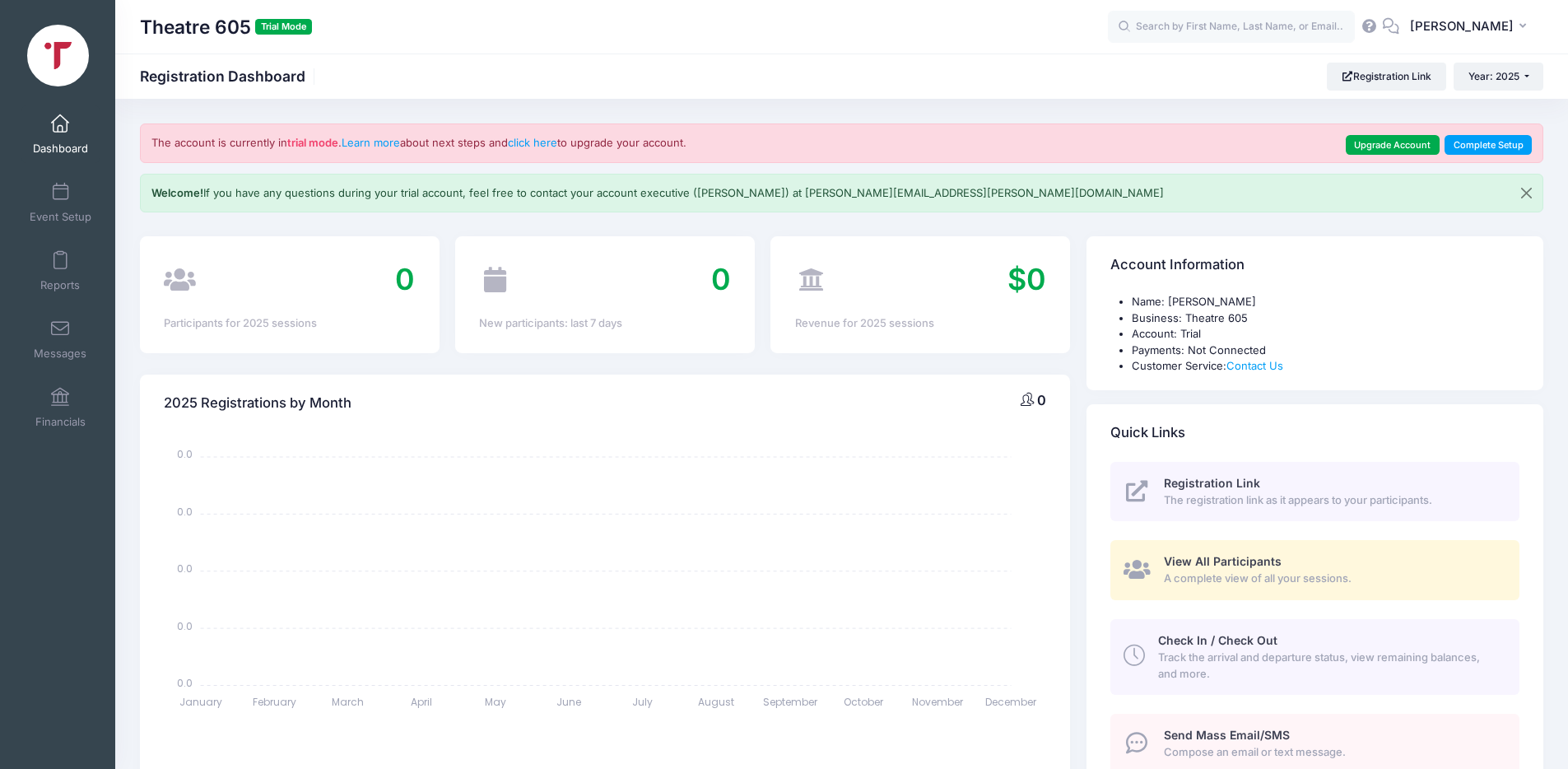
click at [63, 136] on link "Dashboard" at bounding box center [61, 134] width 78 height 58
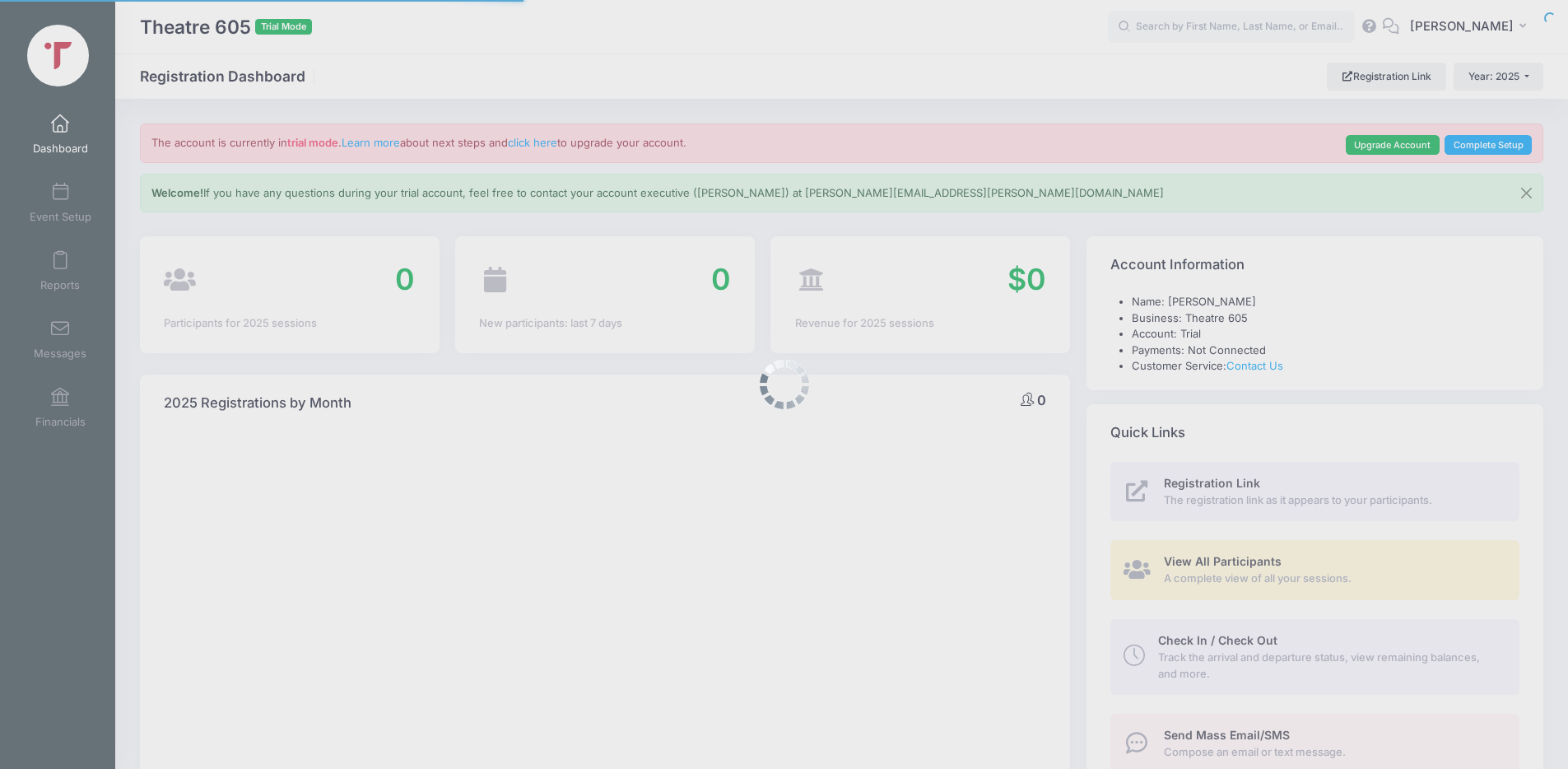
select select
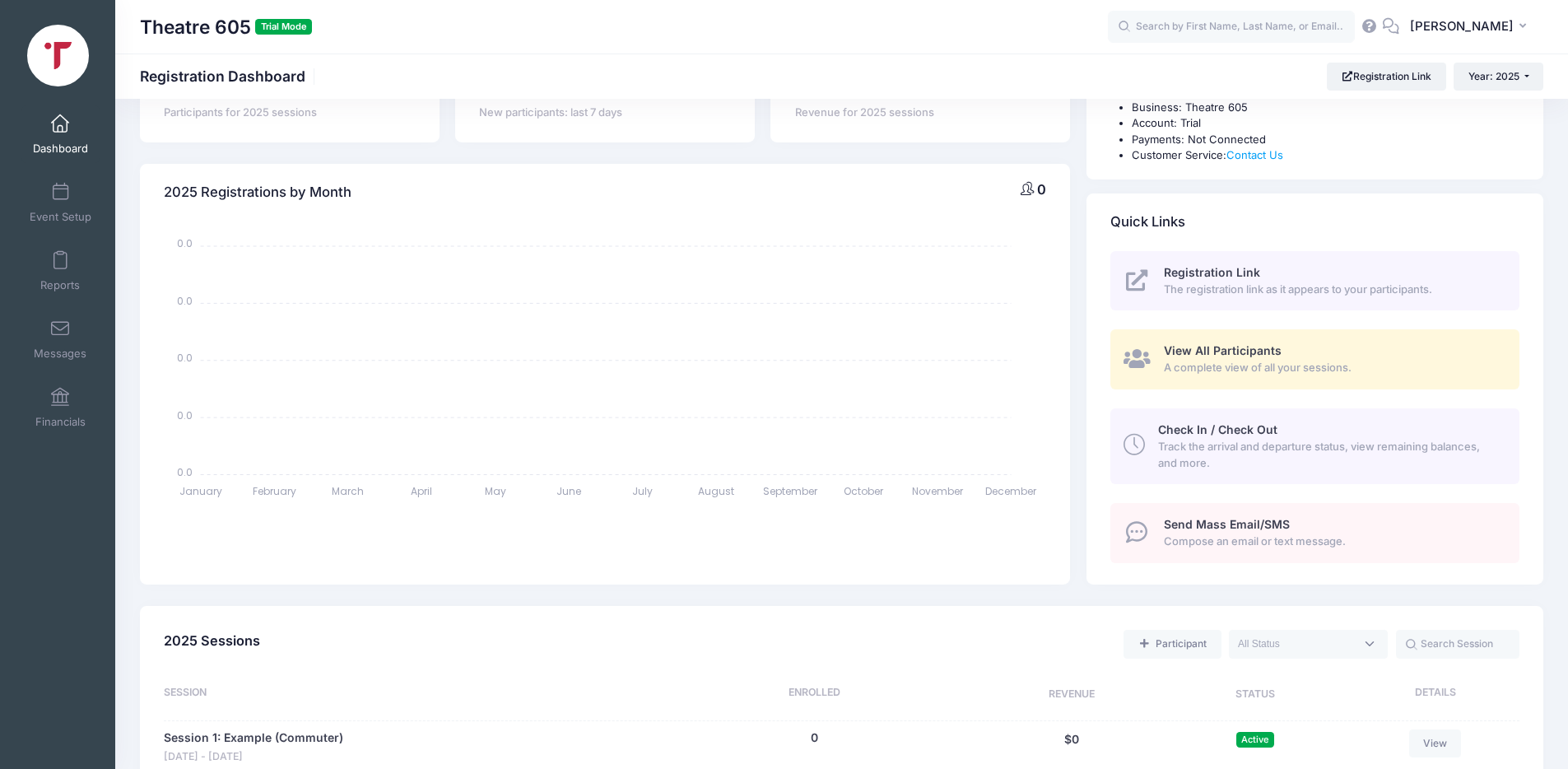
scroll to position [200, 0]
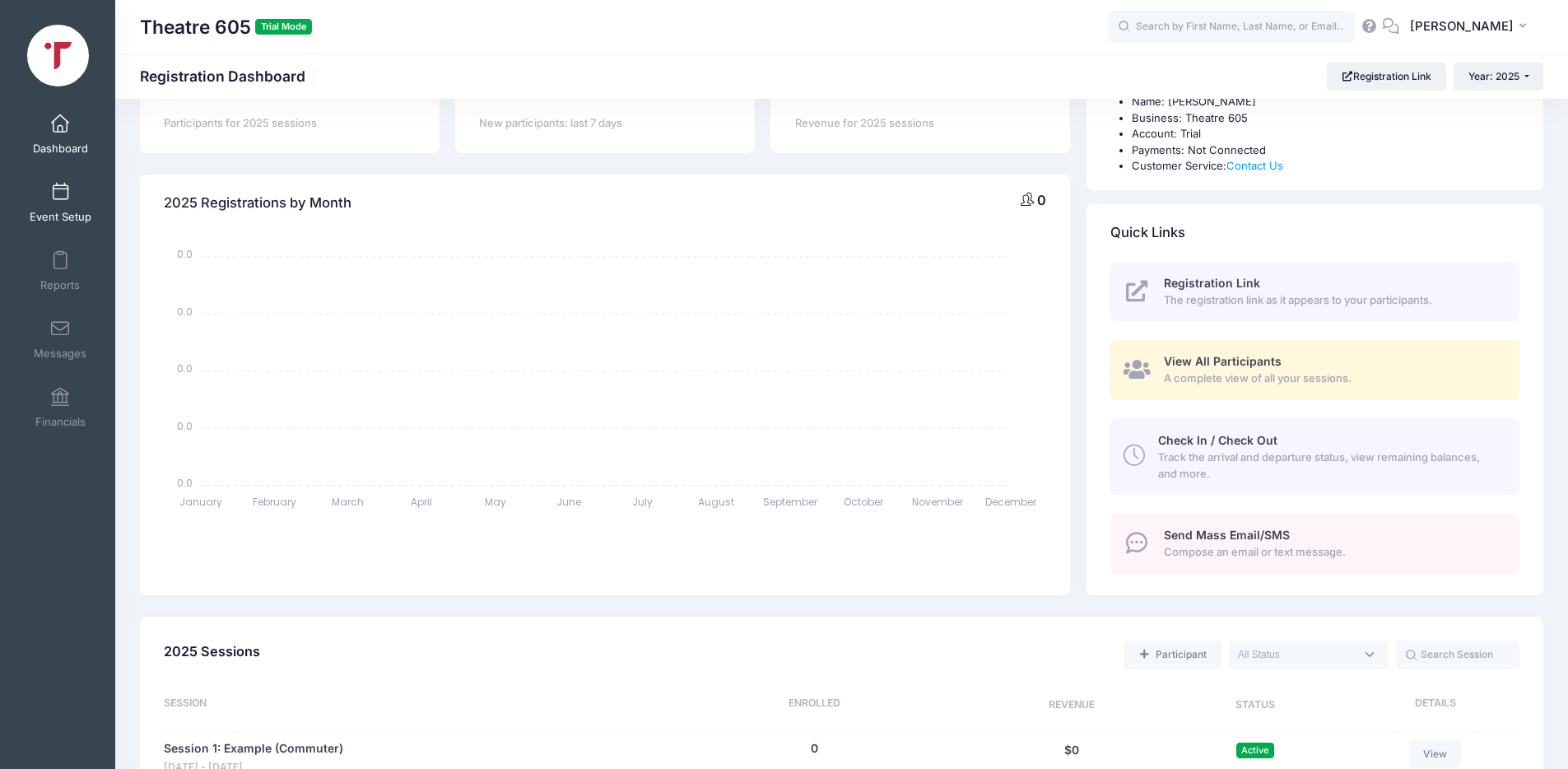
click at [49, 202] on link "Event Setup" at bounding box center [61, 203] width 78 height 58
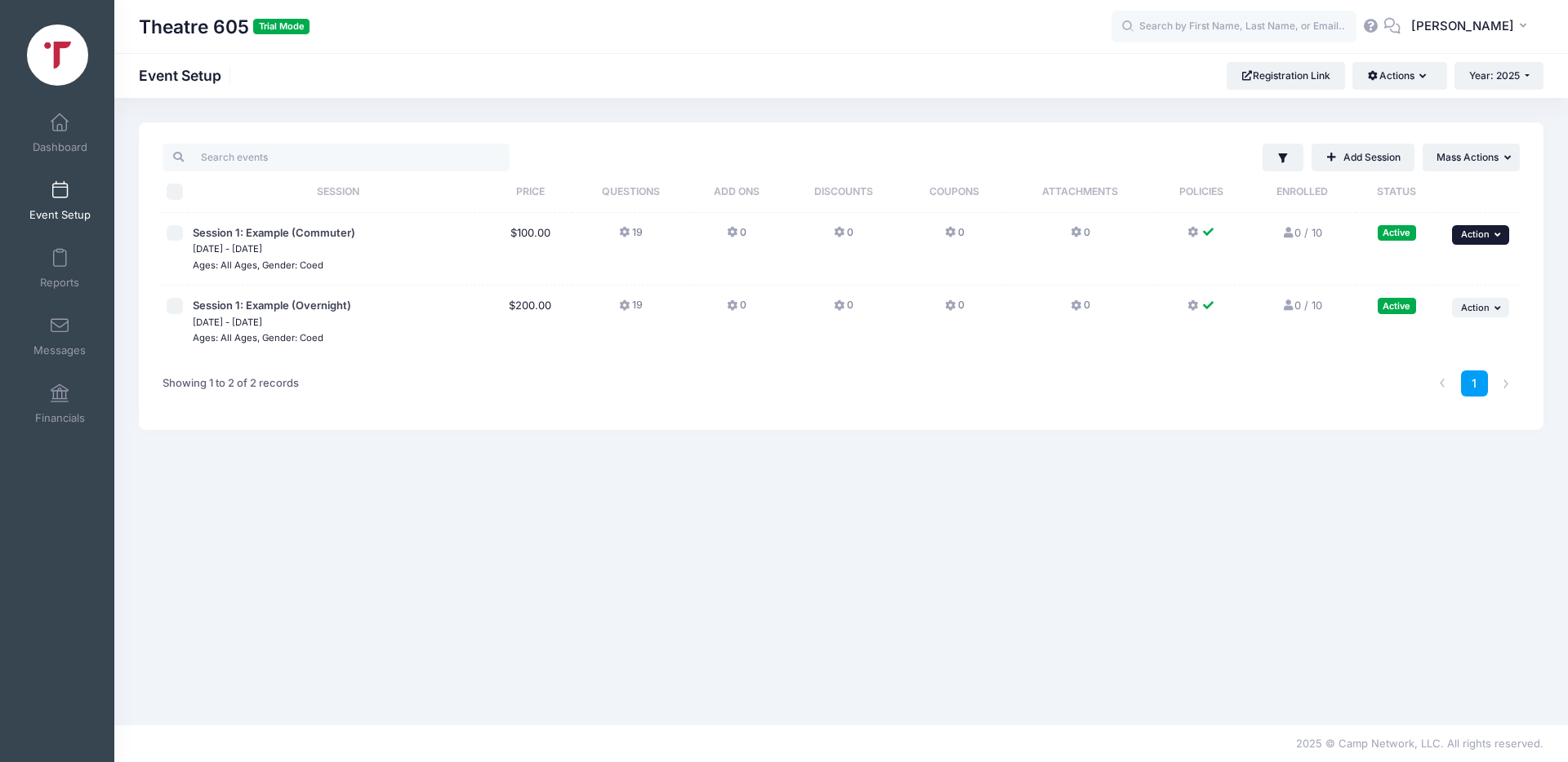
click at [1484, 225] on button "... Action" at bounding box center [1480, 235] width 57 height 20
click at [1384, 399] on link "Preview" at bounding box center [1427, 396] width 148 height 32
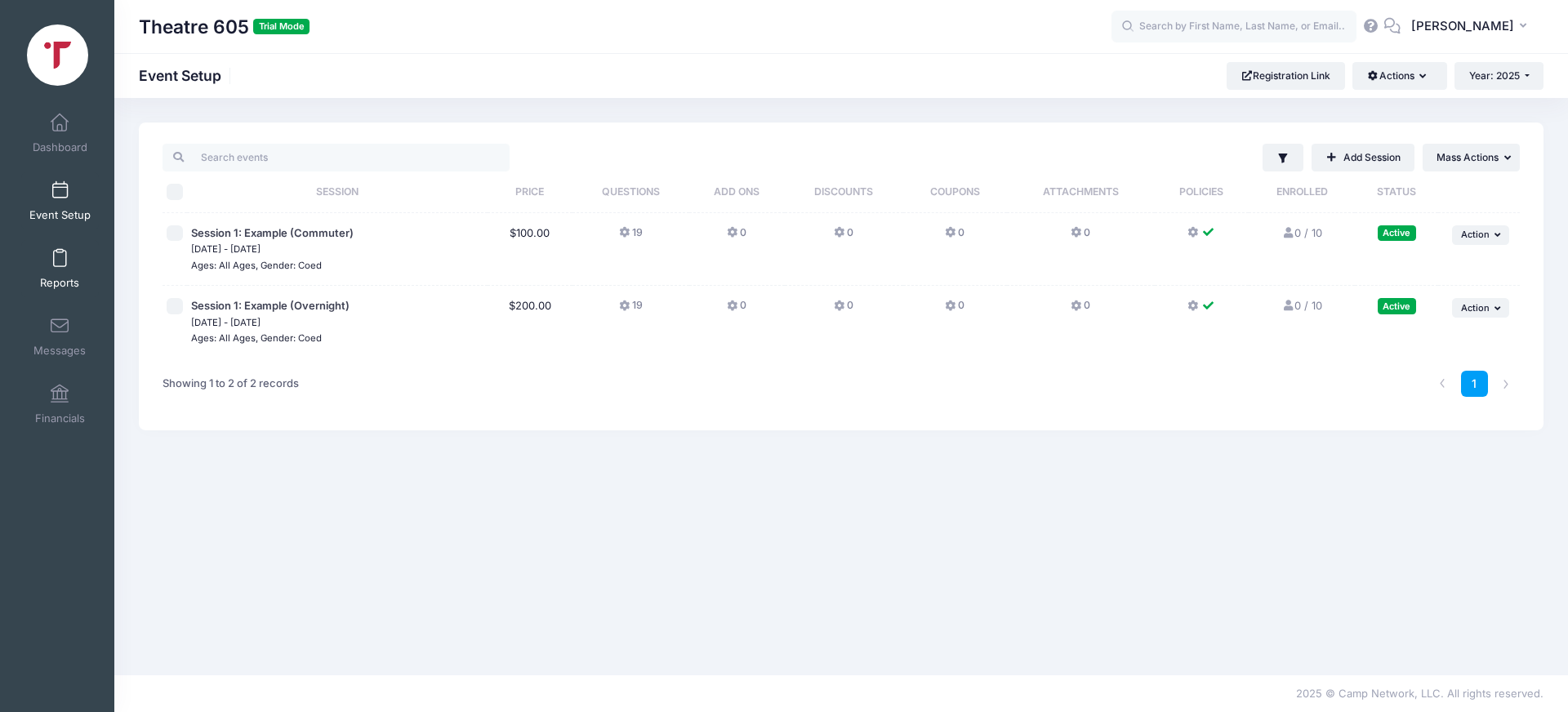
click at [60, 265] on span at bounding box center [60, 259] width 0 height 18
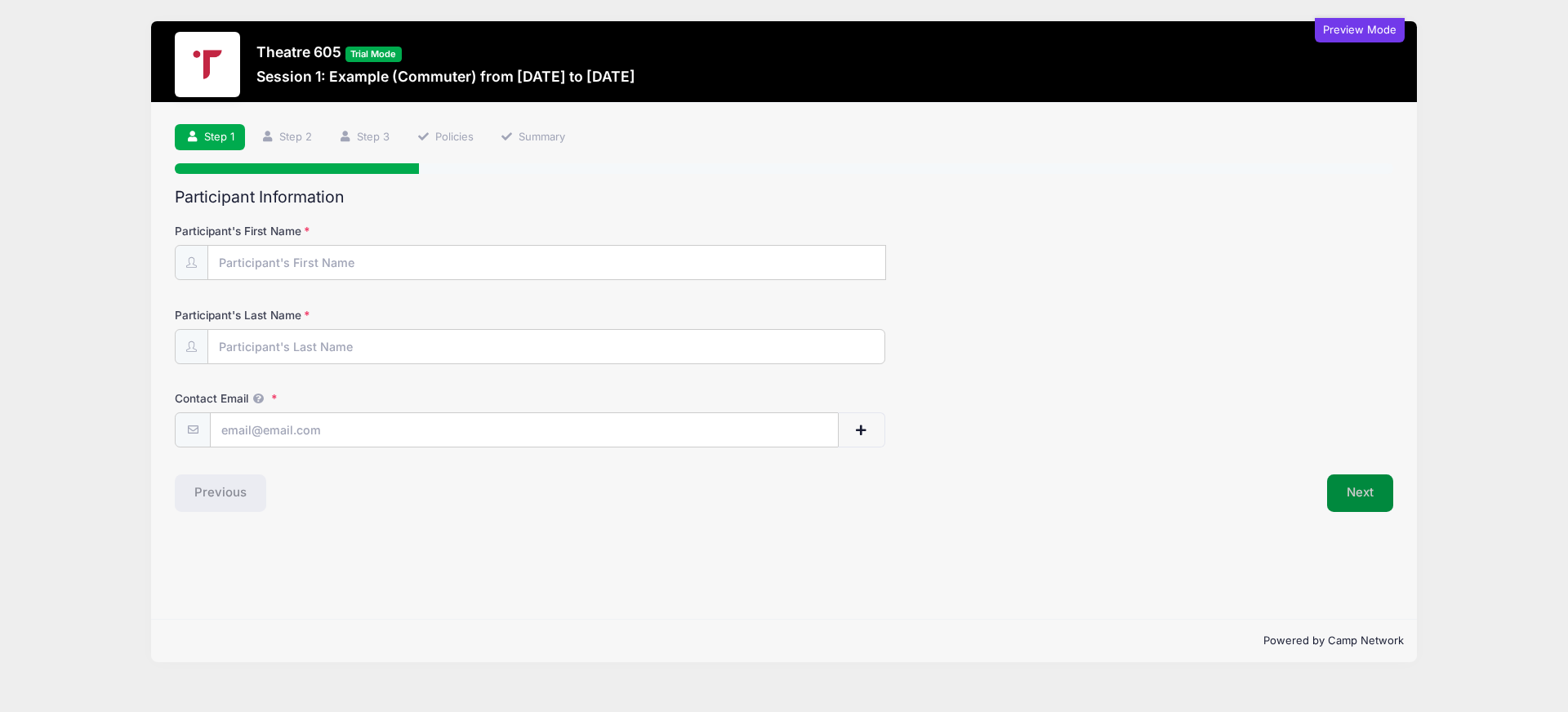
click at [1349, 498] on button "Next" at bounding box center [1359, 493] width 66 height 37
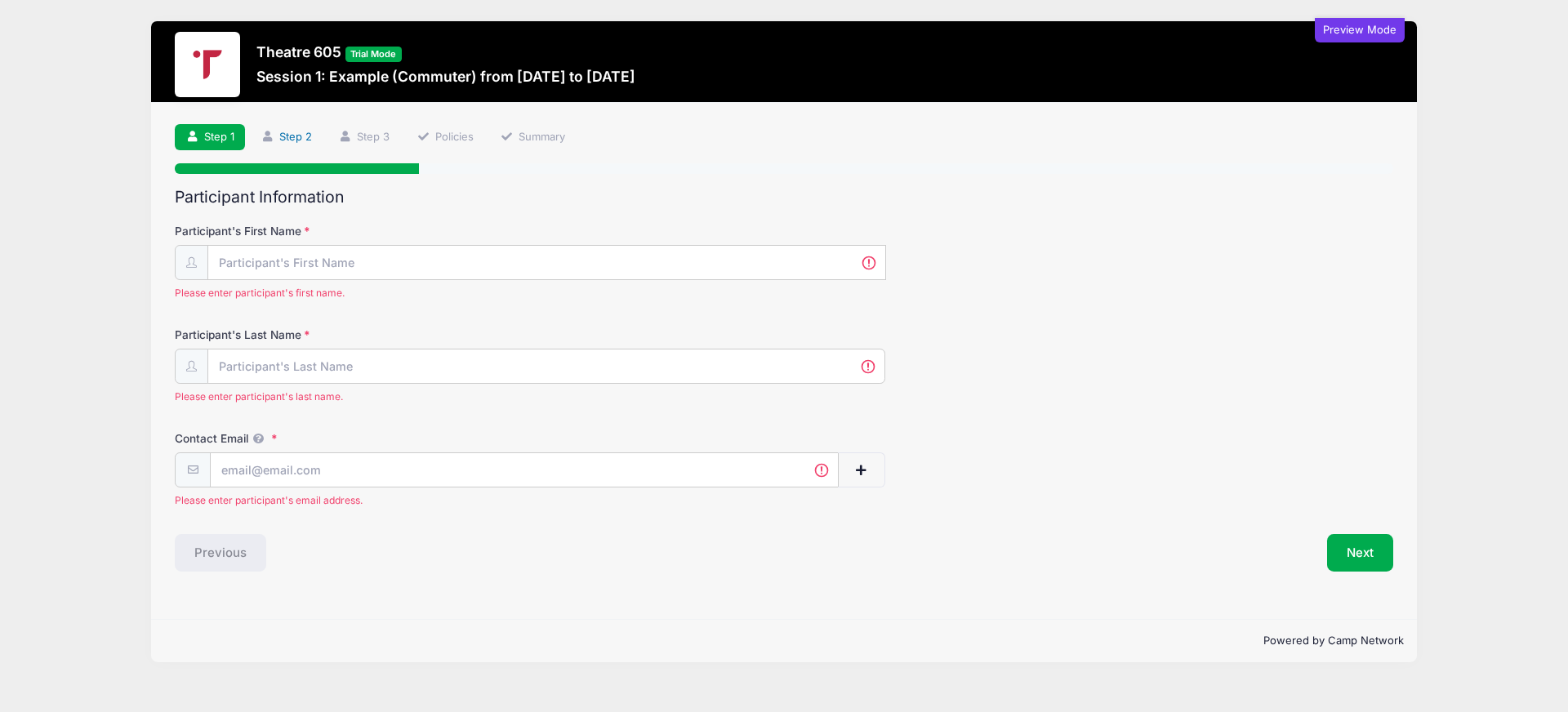
click at [300, 137] on link "Step 2" at bounding box center [287, 137] width 73 height 27
click at [408, 141] on link "Policies" at bounding box center [445, 137] width 79 height 27
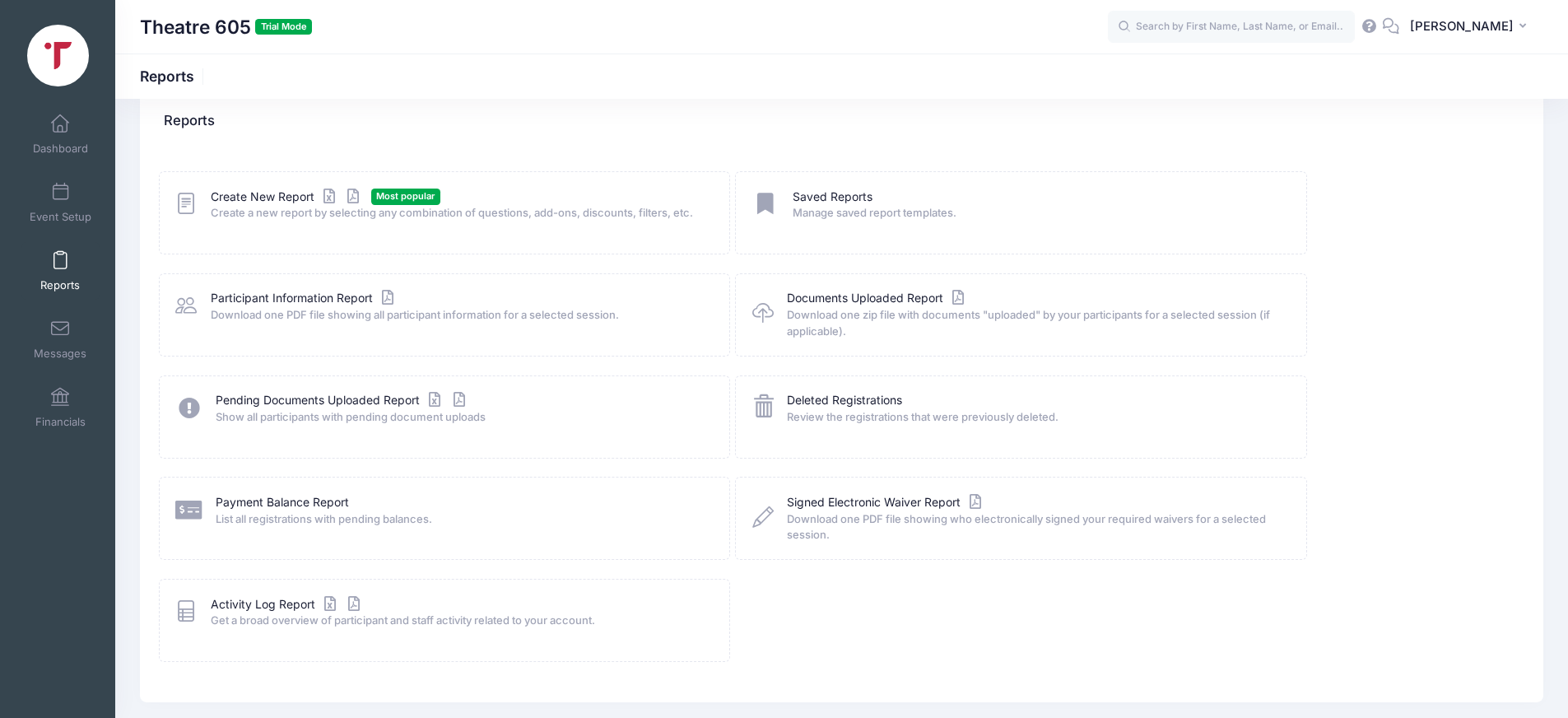
scroll to position [42, 0]
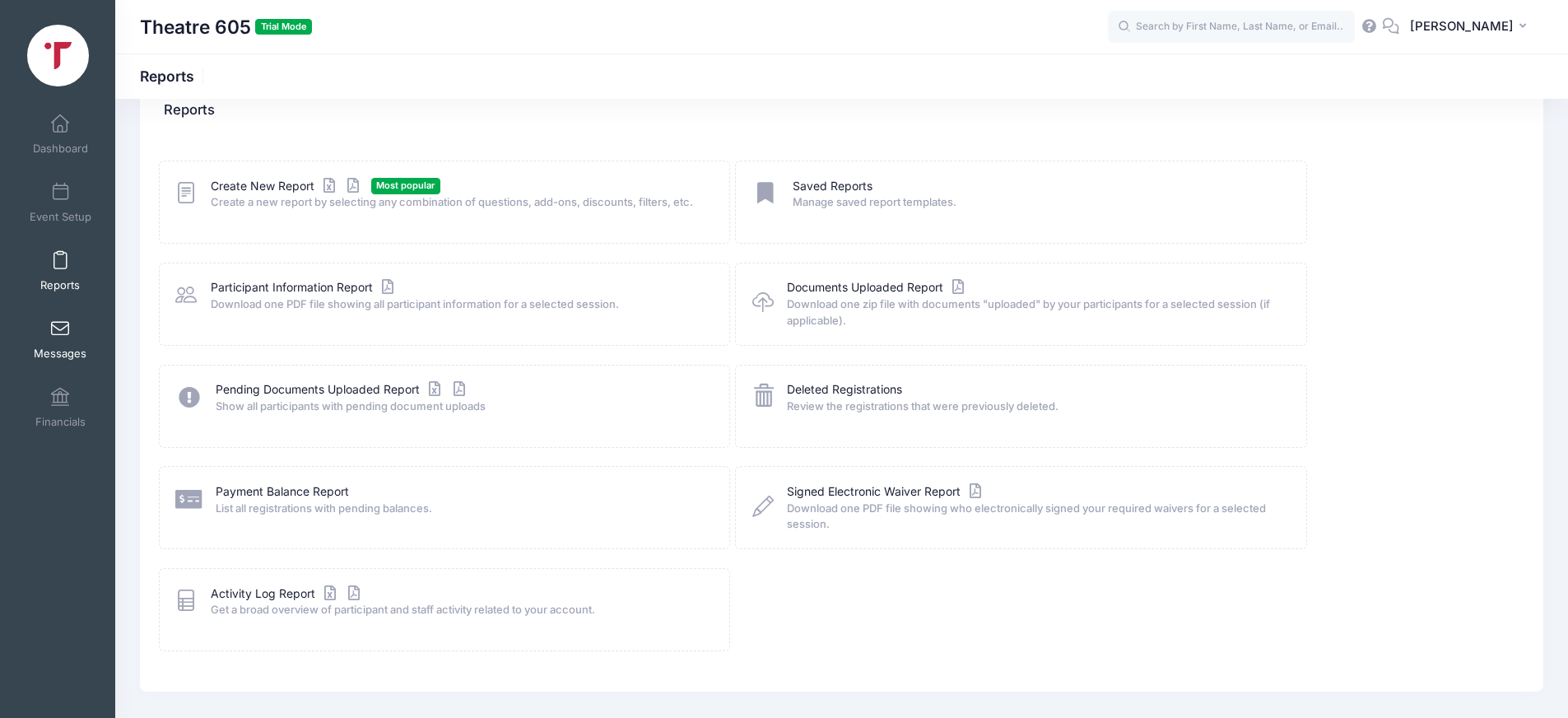
click at [61, 334] on span at bounding box center [61, 329] width 0 height 18
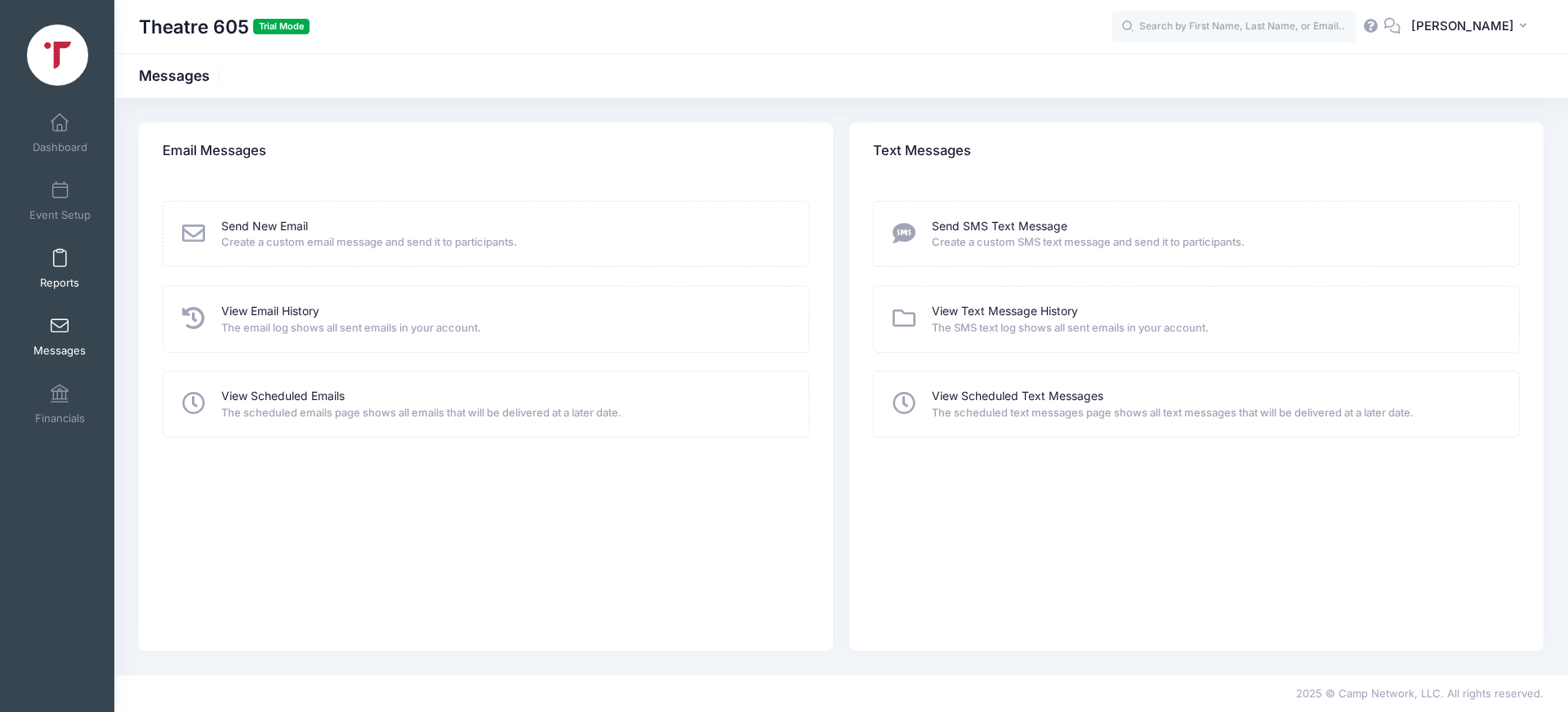
click at [47, 257] on link "Reports" at bounding box center [60, 269] width 78 height 57
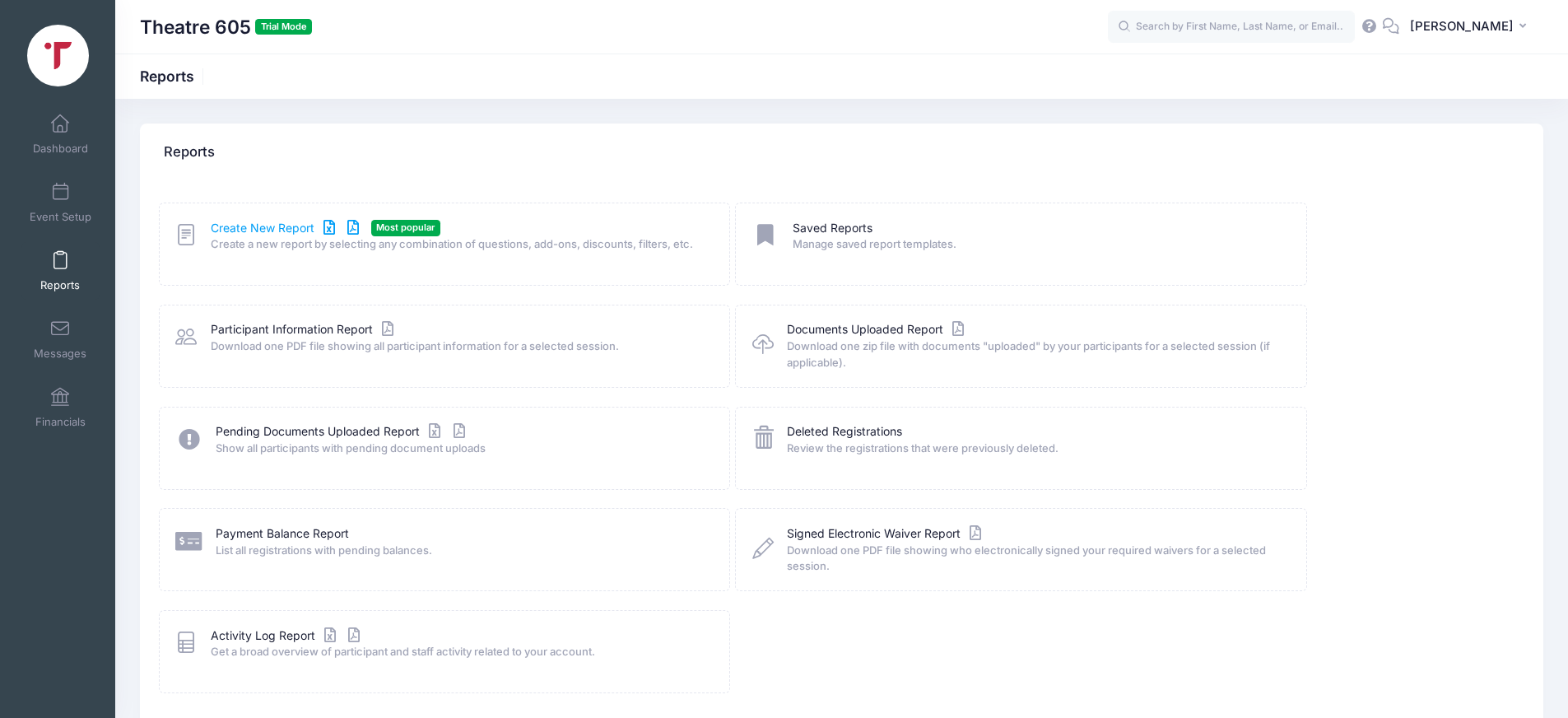
click at [244, 228] on link "Create New Report" at bounding box center [287, 227] width 153 height 17
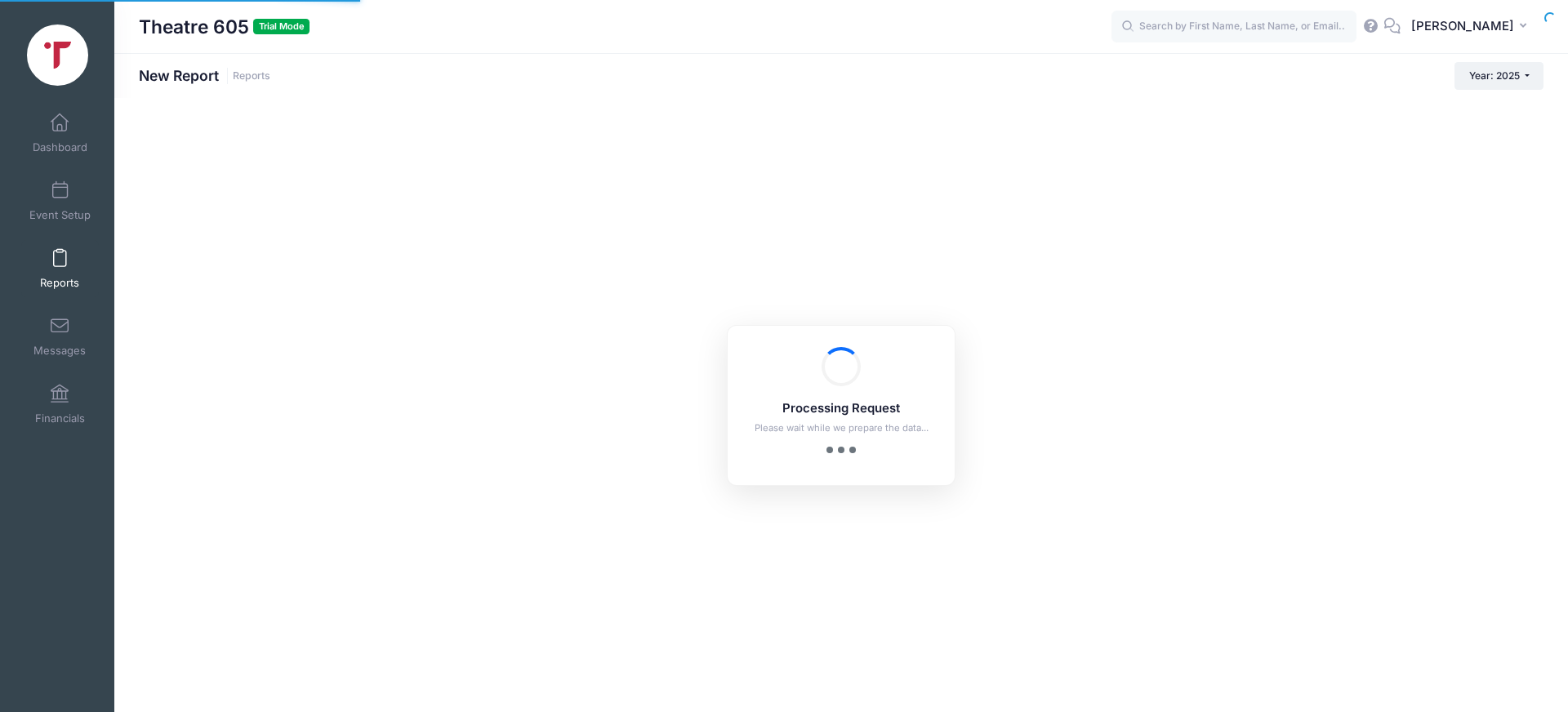
checkbox input "true"
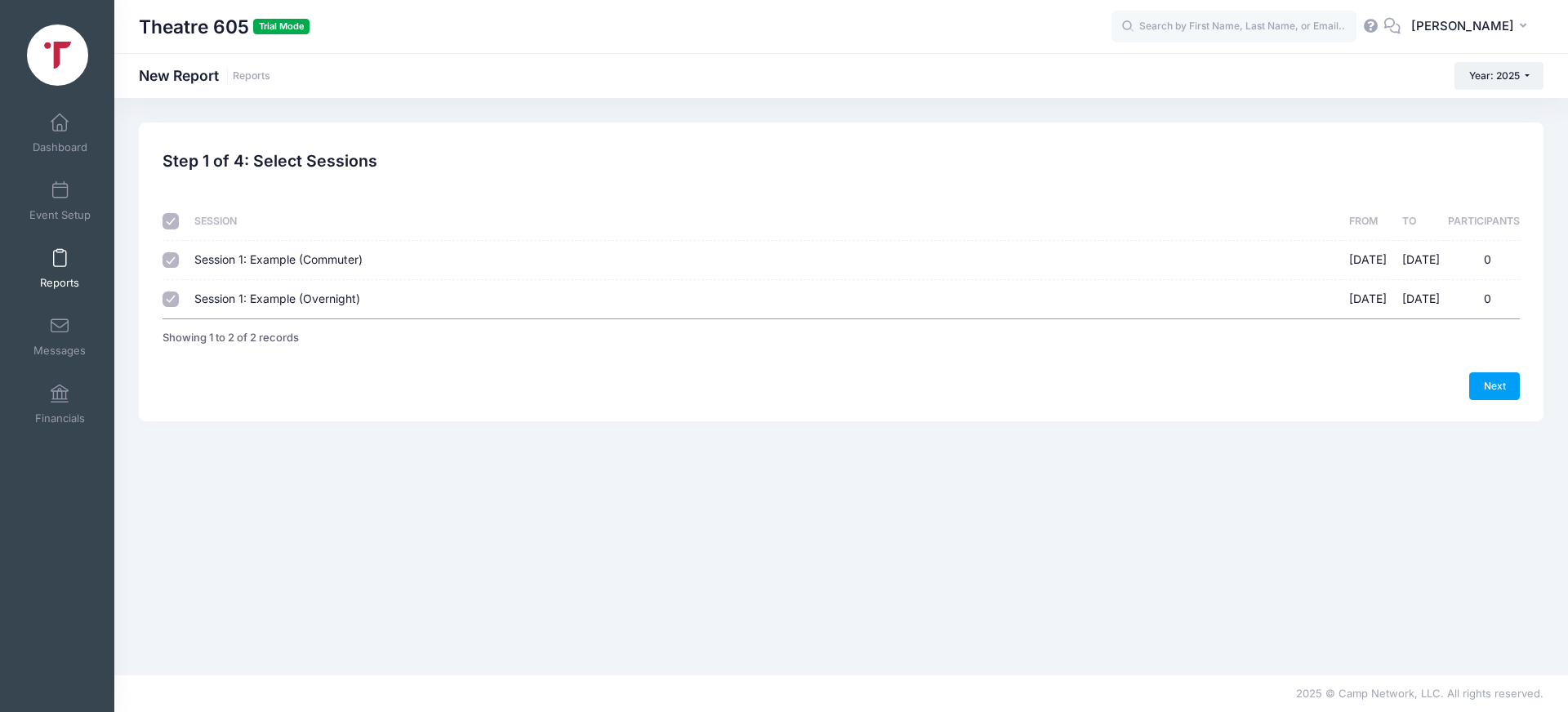
click at [218, 260] on span "Session 1: Example (Commuter)" at bounding box center [278, 259] width 168 height 14
click at [179, 260] on input "Session 1: Example (Commuter) 09/29/2025 - 10/06/2025 0" at bounding box center [170, 260] width 17 height 17
click at [218, 260] on span "Session 1: Example (Commuter)" at bounding box center [278, 259] width 168 height 14
click at [179, 260] on input "Session 1: Example (Commuter) 09/29/2025 - 10/06/2025 0" at bounding box center [170, 260] width 17 height 17
checkbox input "true"
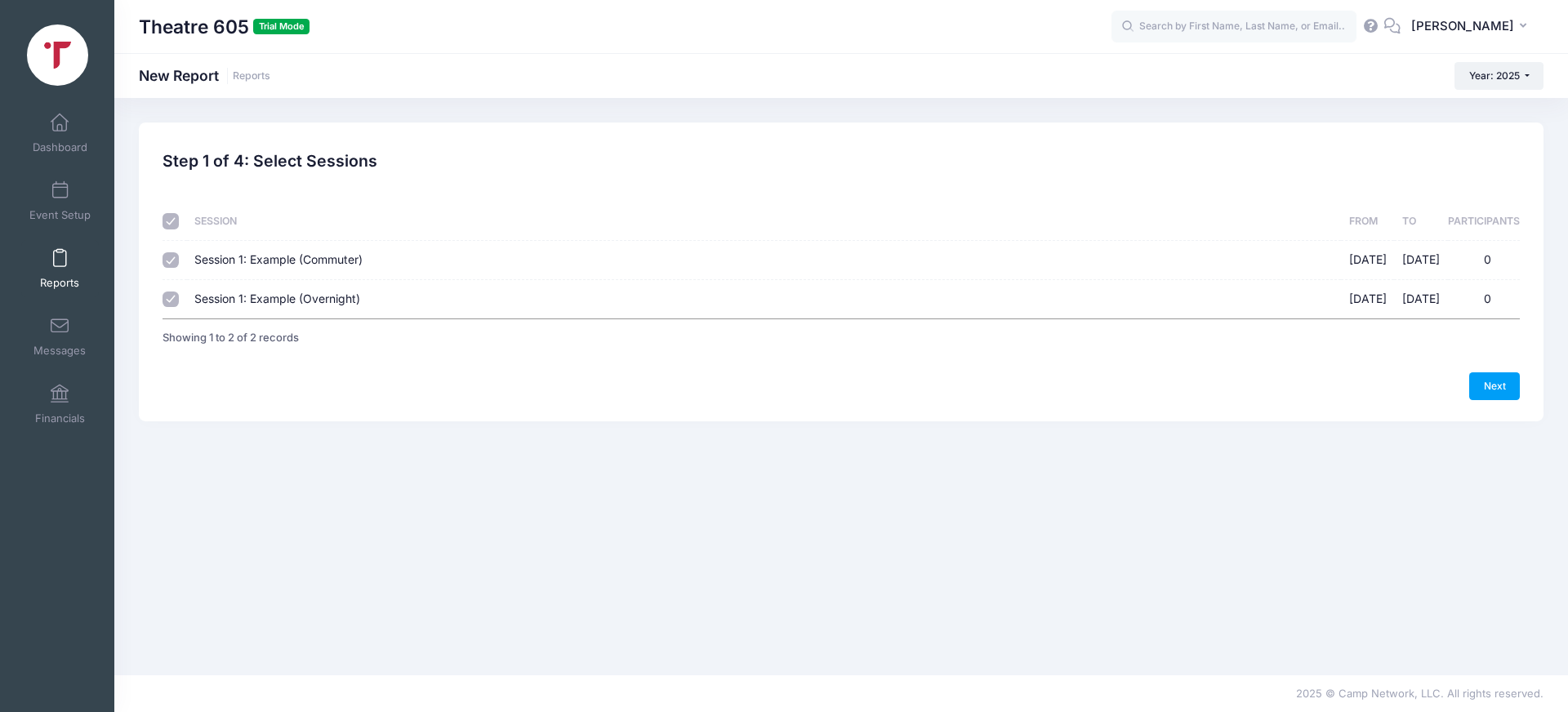
click at [174, 301] on input "Session 1: Example (Overnight) 09/29/2025 - 10/06/2025 0" at bounding box center [170, 299] width 17 height 17
checkbox input "false"
click at [1495, 390] on link "Next" at bounding box center [1493, 386] width 50 height 28
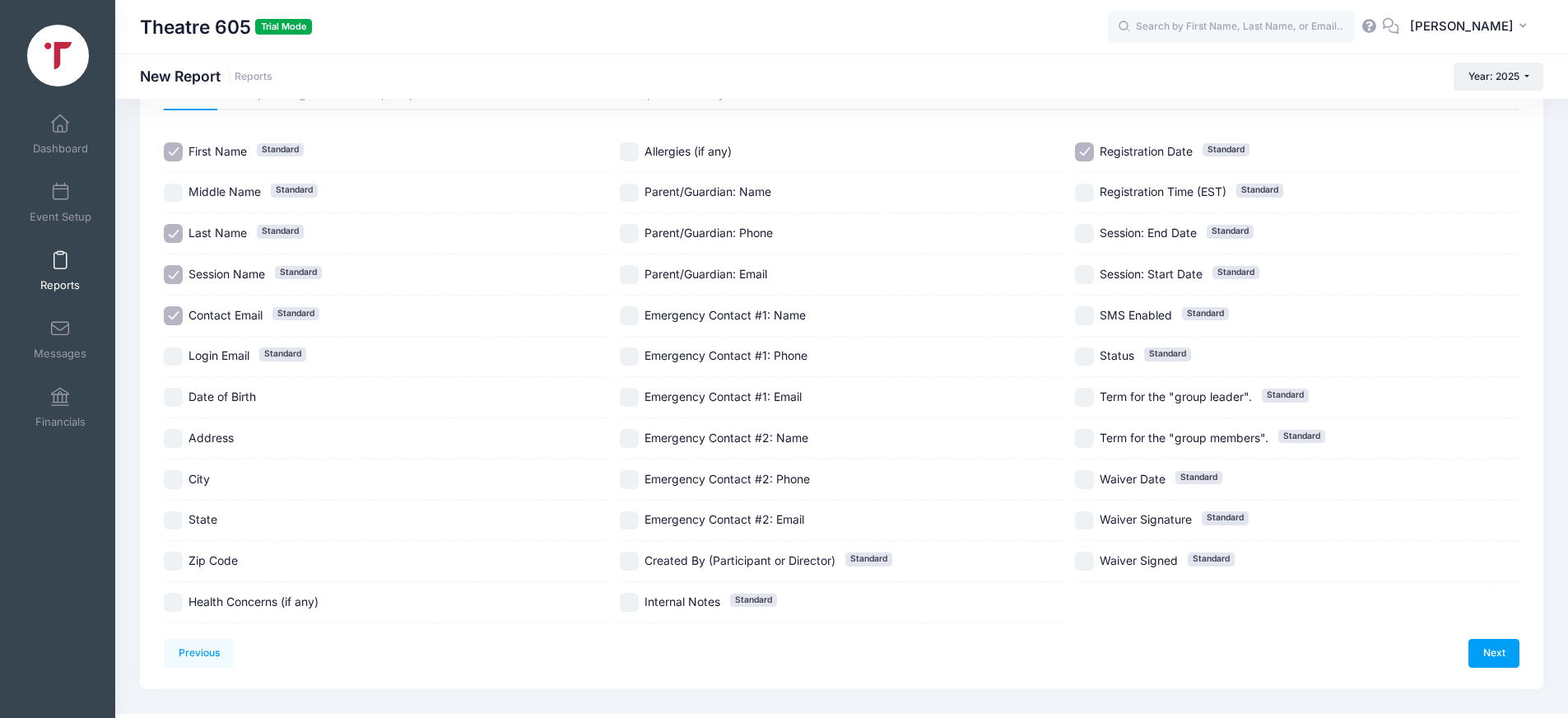
scroll to position [130, 0]
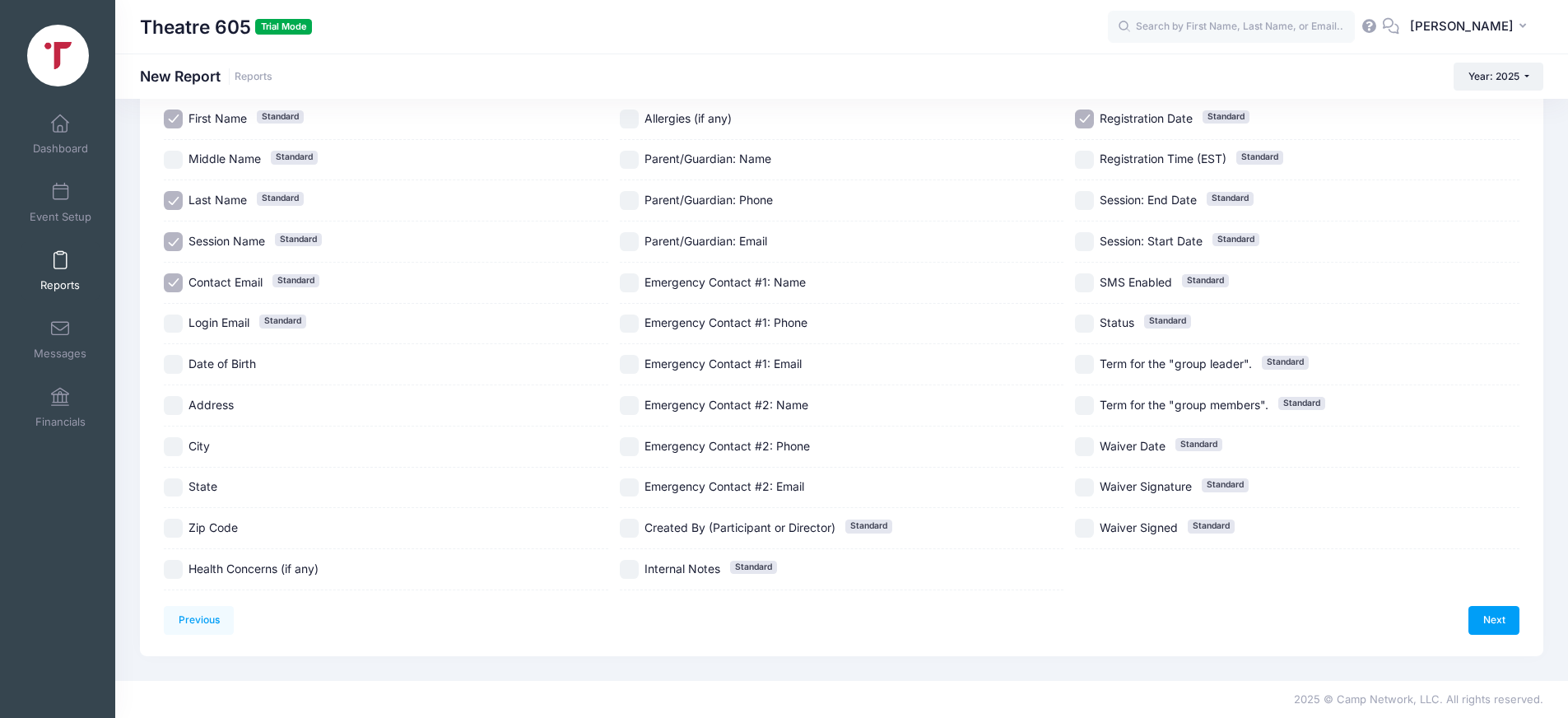
click at [170, 570] on input "Health Concerns (if any)" at bounding box center [173, 569] width 19 height 19
checkbox input "true"
click at [1490, 620] on link "Next" at bounding box center [1494, 620] width 51 height 28
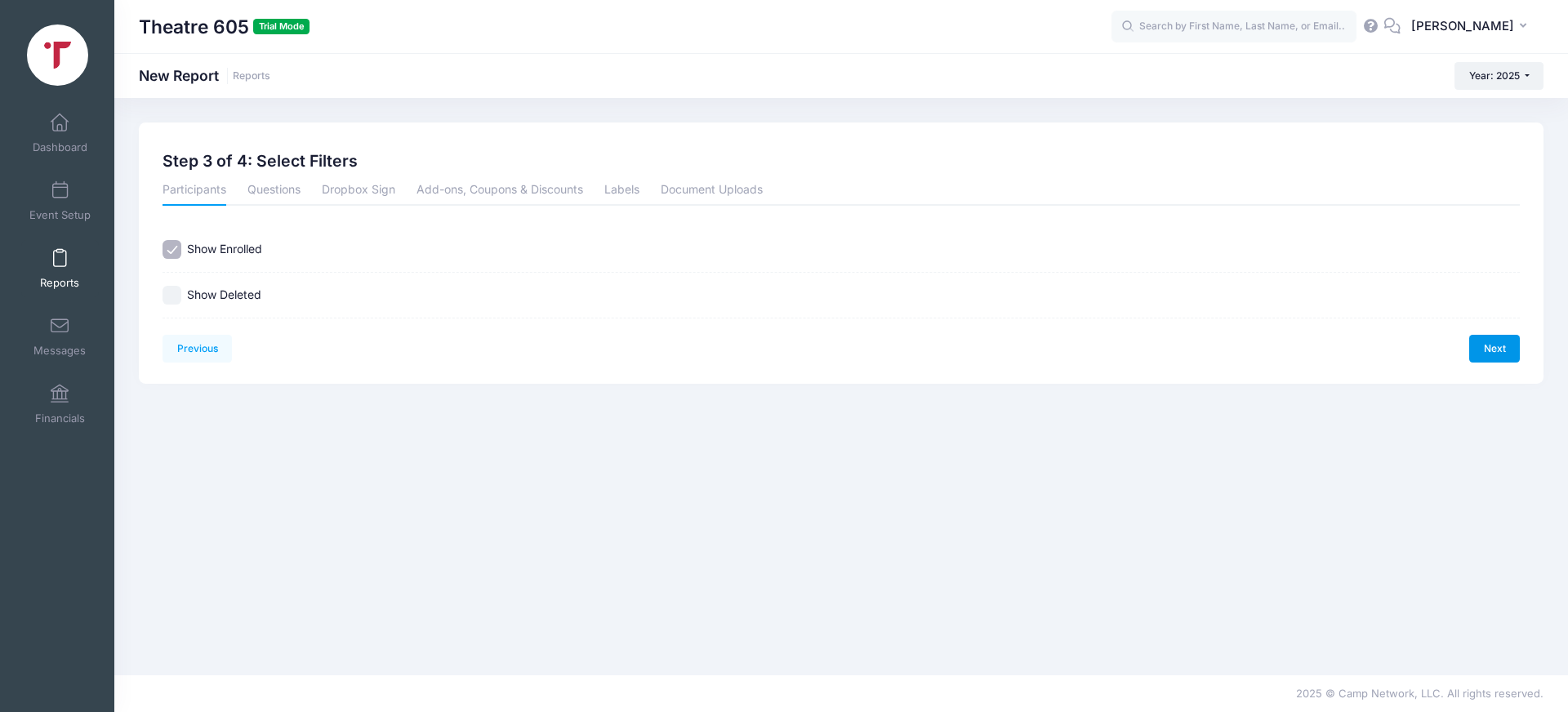
click at [1502, 343] on link "Next" at bounding box center [1493, 349] width 50 height 28
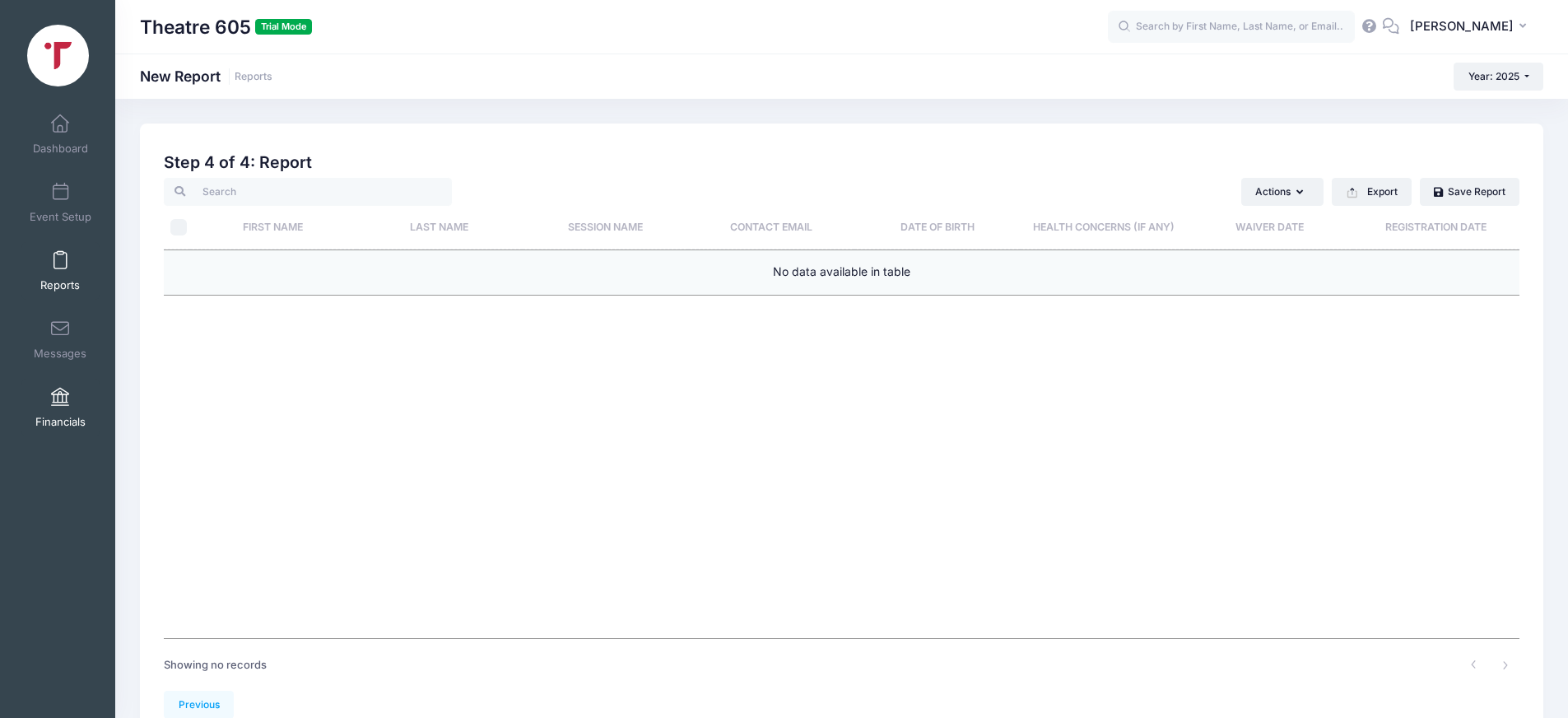
click at [61, 407] on link "Financials" at bounding box center [61, 407] width 78 height 58
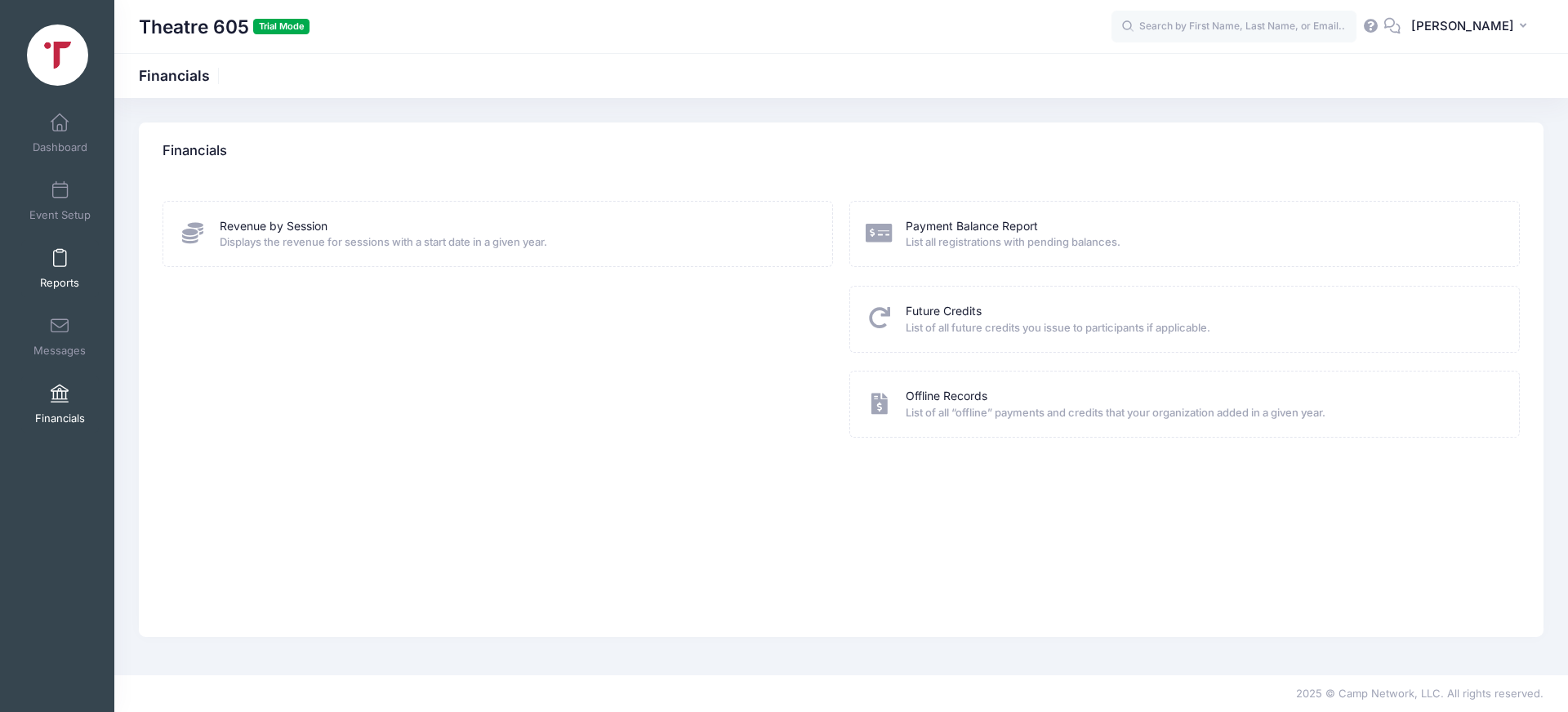
click at [60, 257] on span at bounding box center [60, 259] width 0 height 18
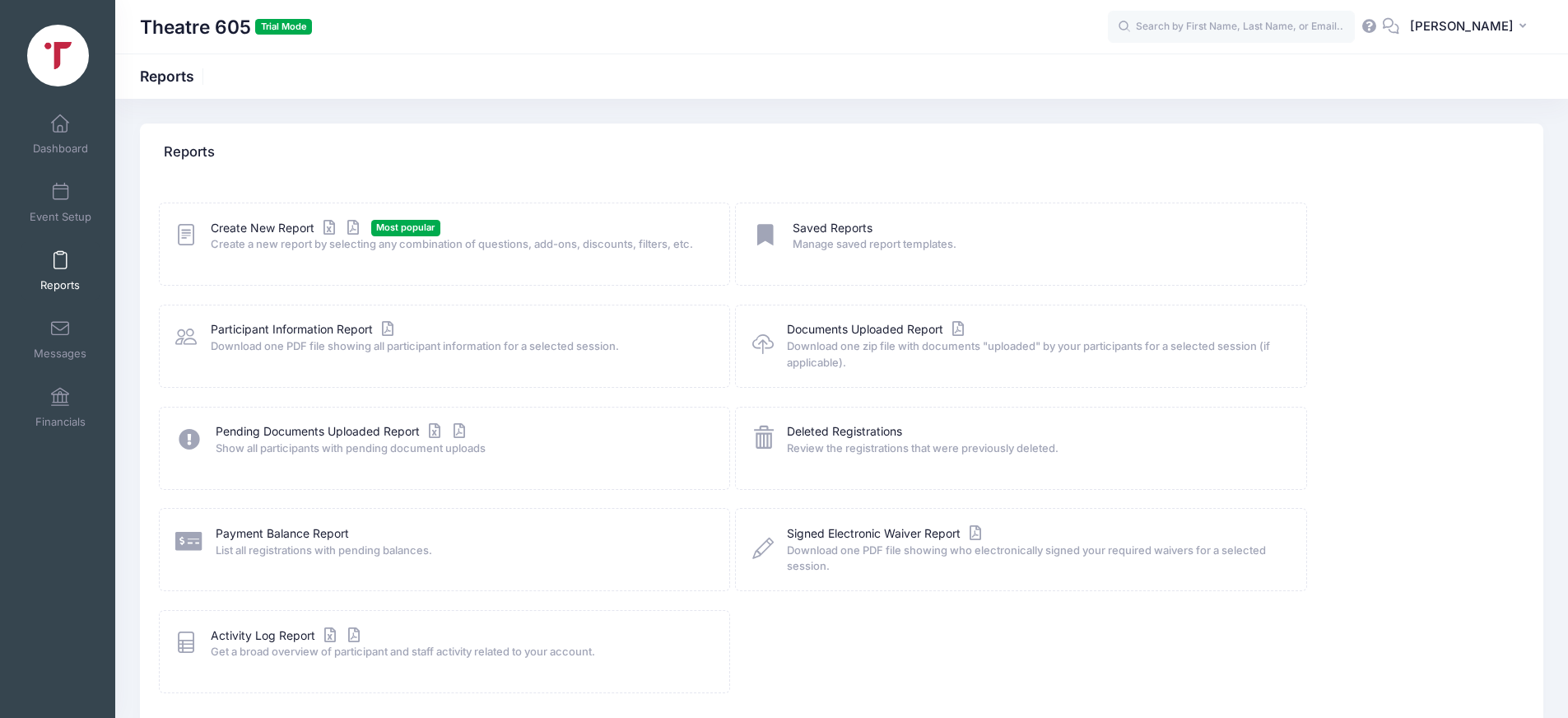
scroll to position [91, 0]
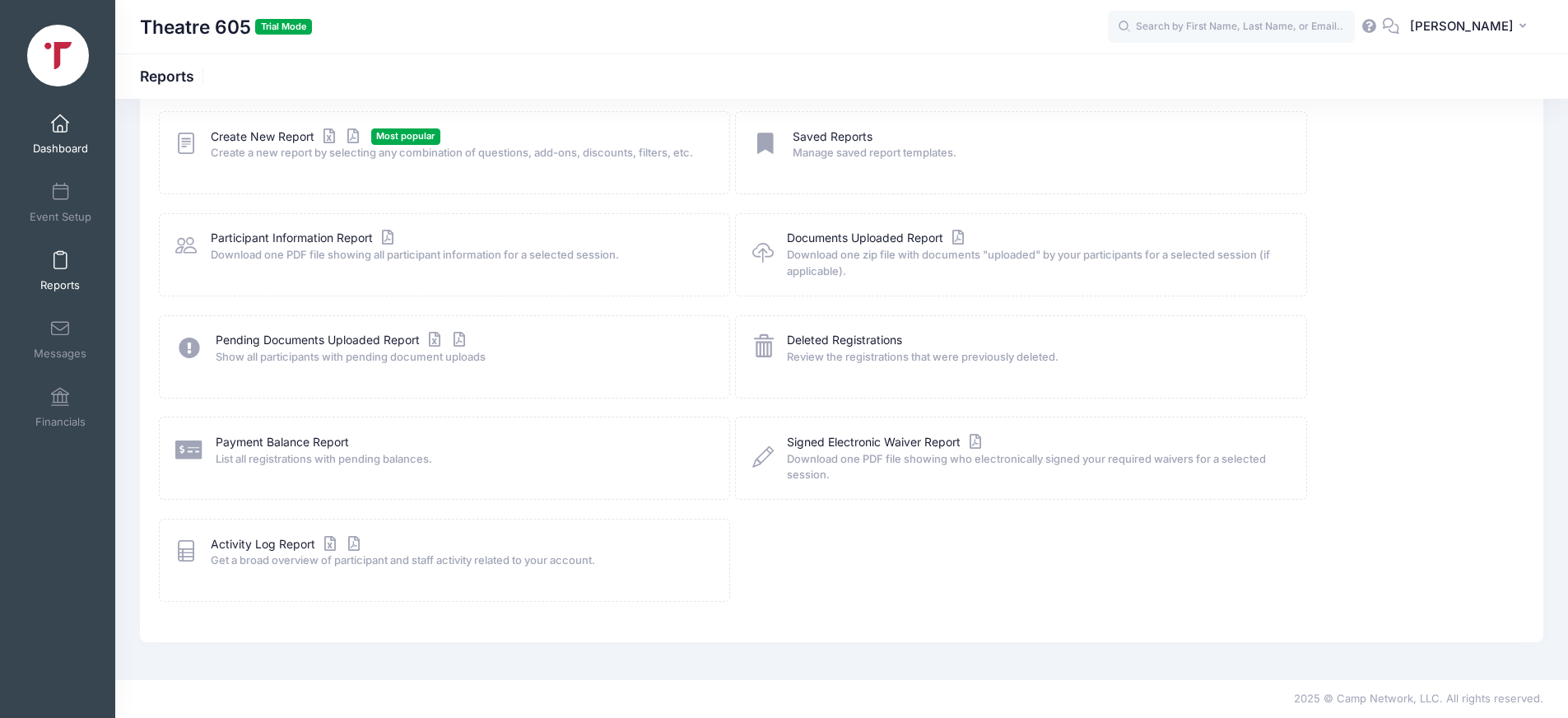
click at [61, 130] on span at bounding box center [61, 124] width 0 height 18
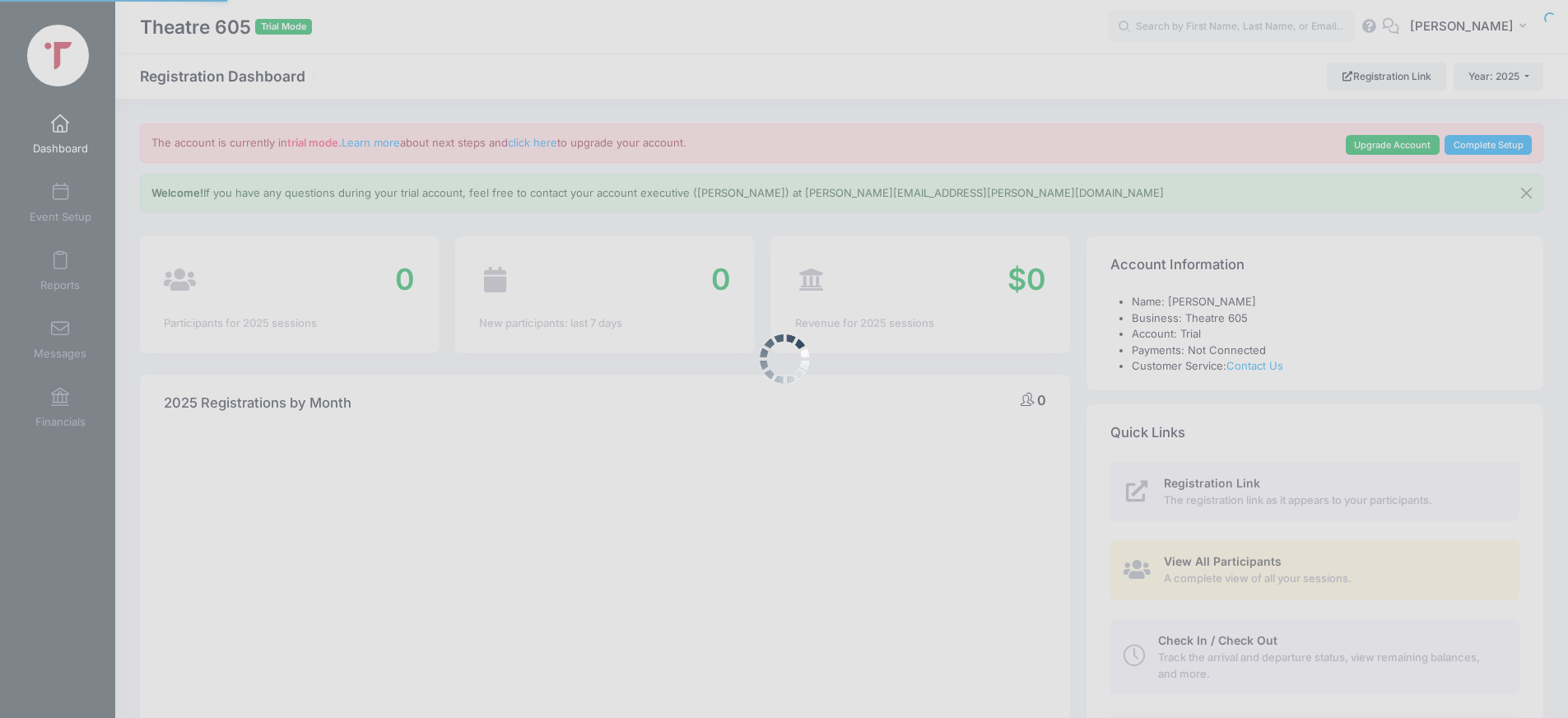
select select
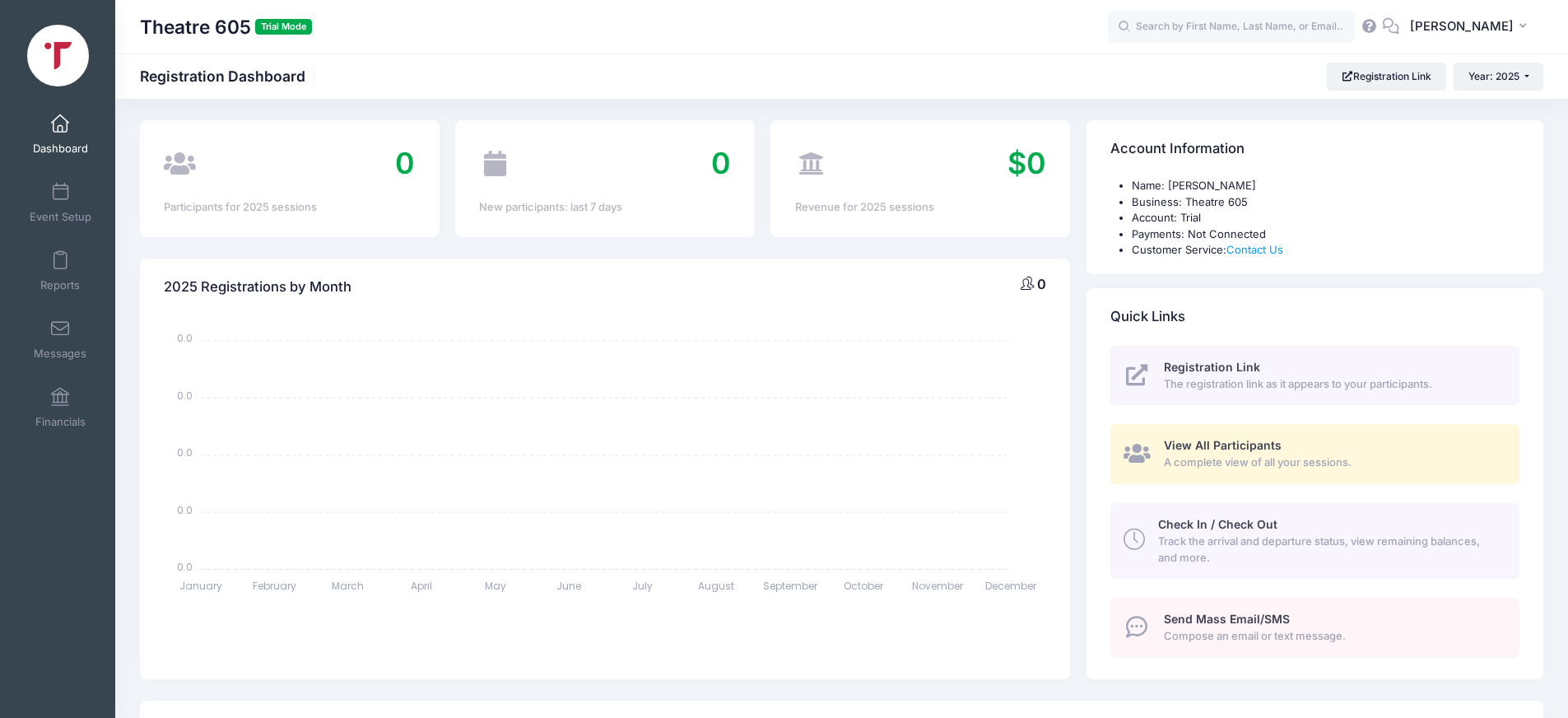
scroll to position [151, 0]
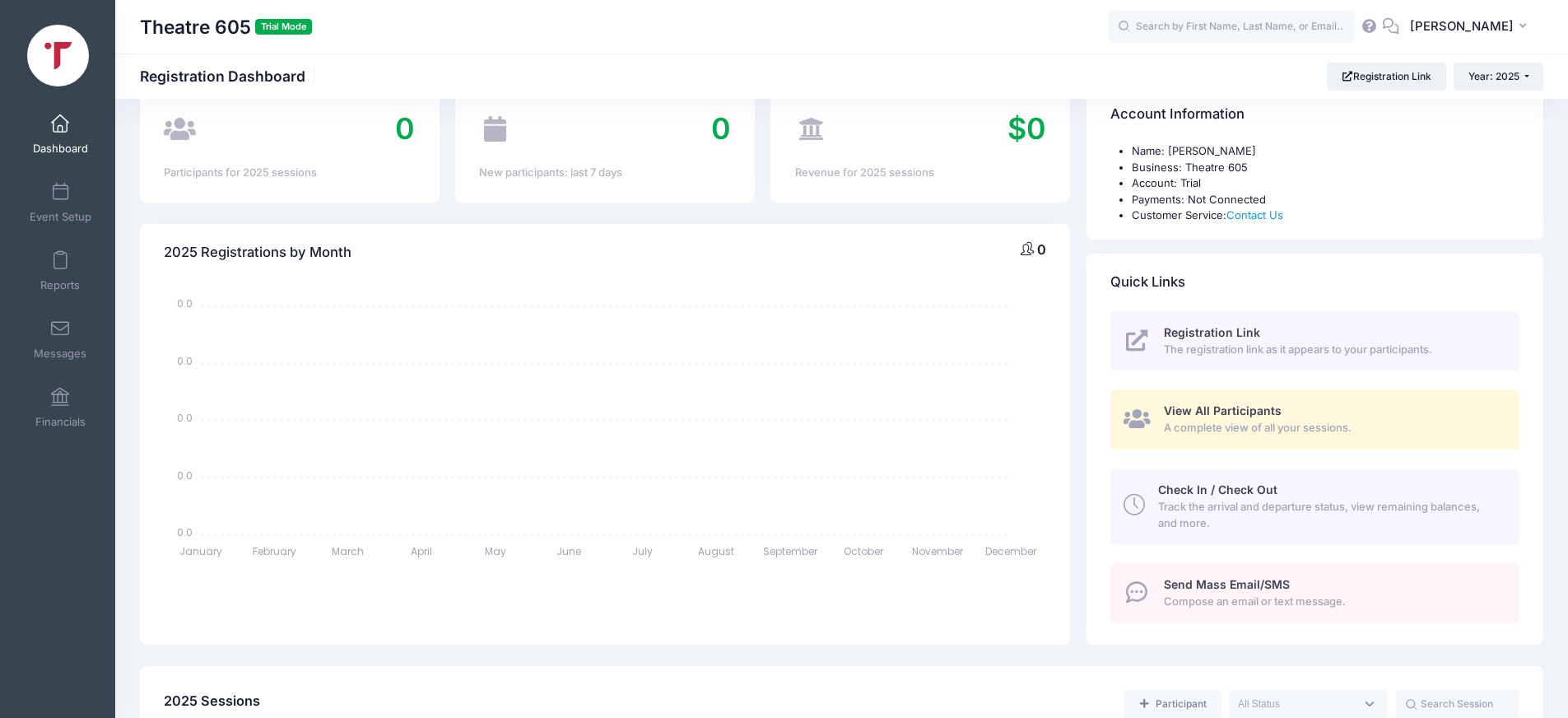
click at [1202, 340] on div "Registration Link The registration link as it appears to your participants." at bounding box center [1332, 341] width 337 height 33
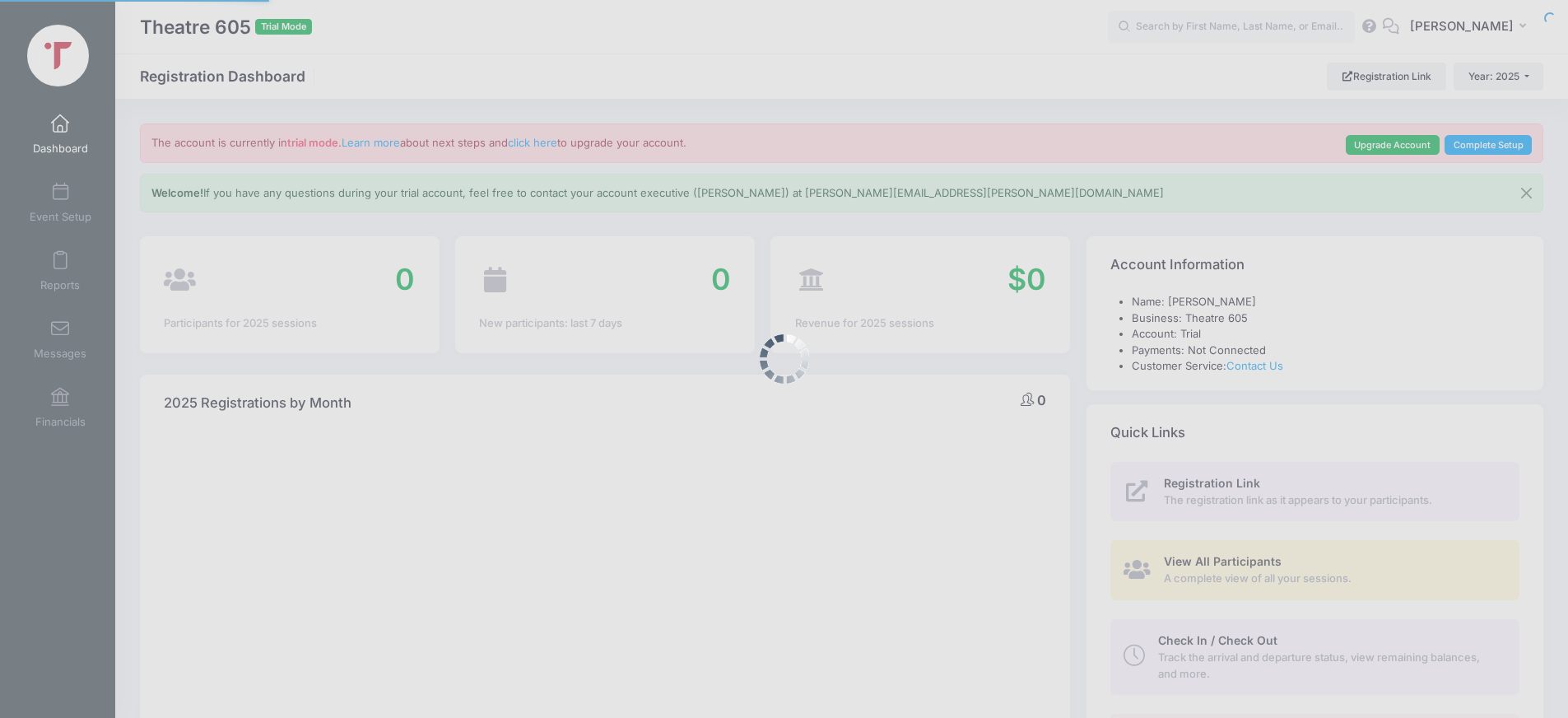
select select
